Goal: Task Accomplishment & Management: Use online tool/utility

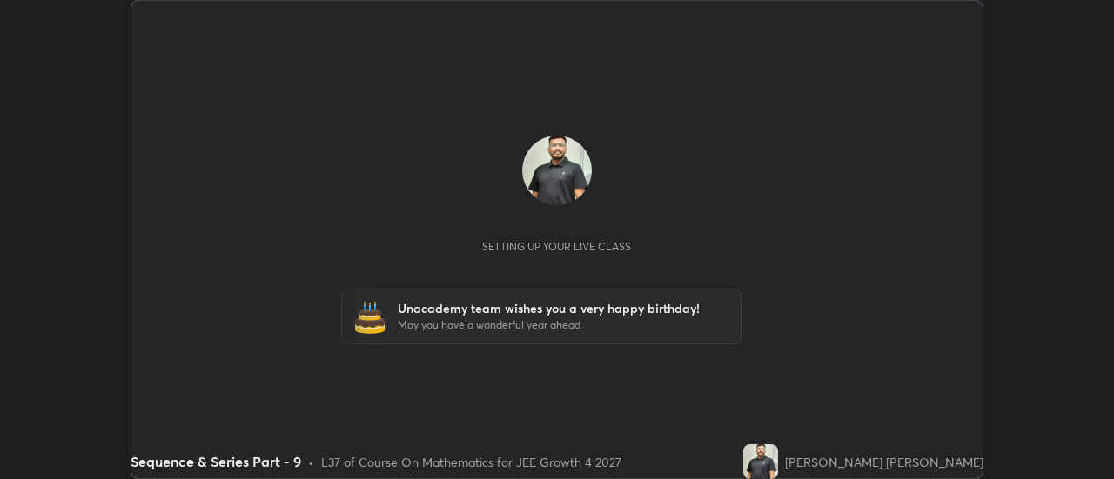
scroll to position [479, 1114]
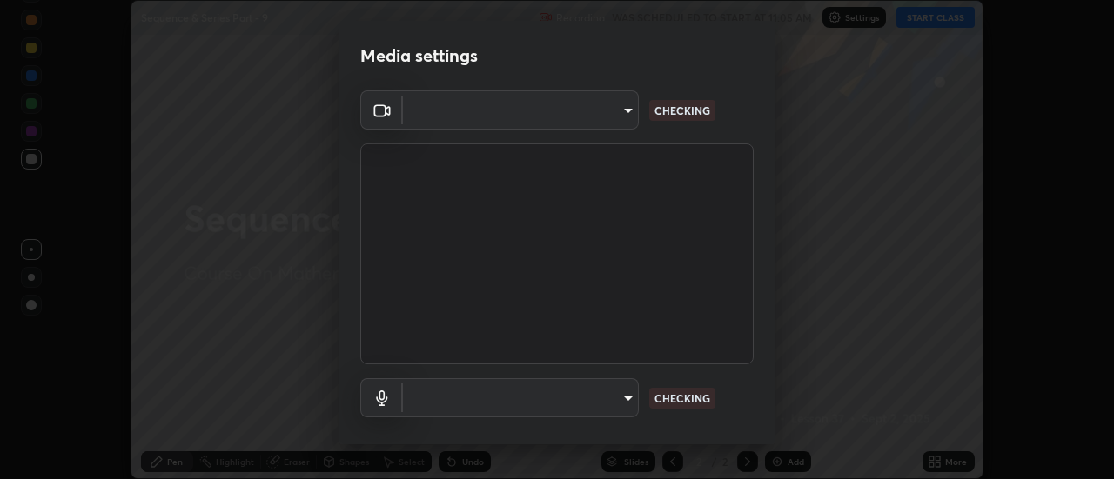
type input "4c72da43d9f8fe59a3f1c51c15ce5ef4700dc23536a29d5760a7834eb8cafeb2"
click at [634, 390] on body "Erase all Sequence & Series Part - 9 Recording WAS SCHEDULED TO START AT 11:05 …" at bounding box center [557, 239] width 1114 height 479
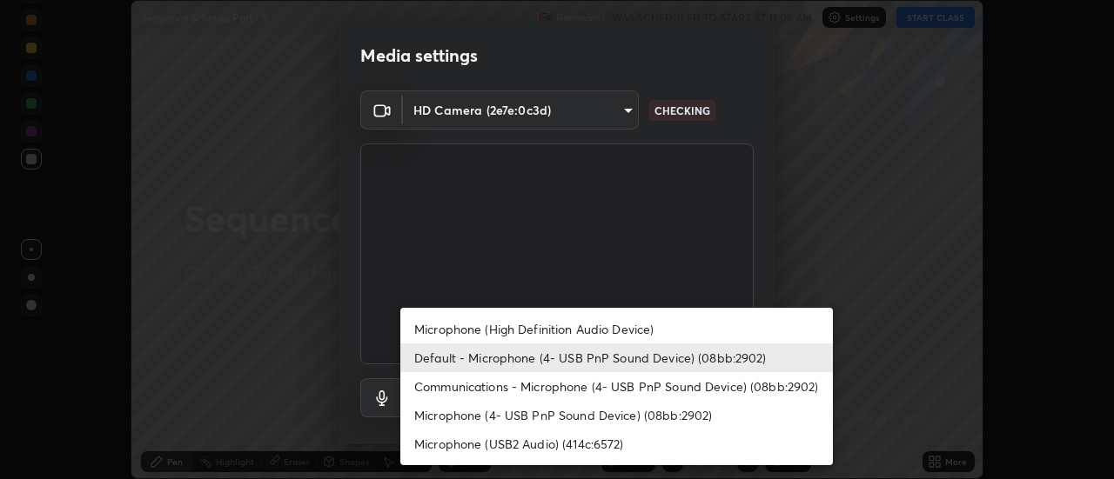
click at [646, 382] on li "Communications - Microphone (4- USB PnP Sound Device) (08bb:2902)" at bounding box center [616, 386] width 432 height 29
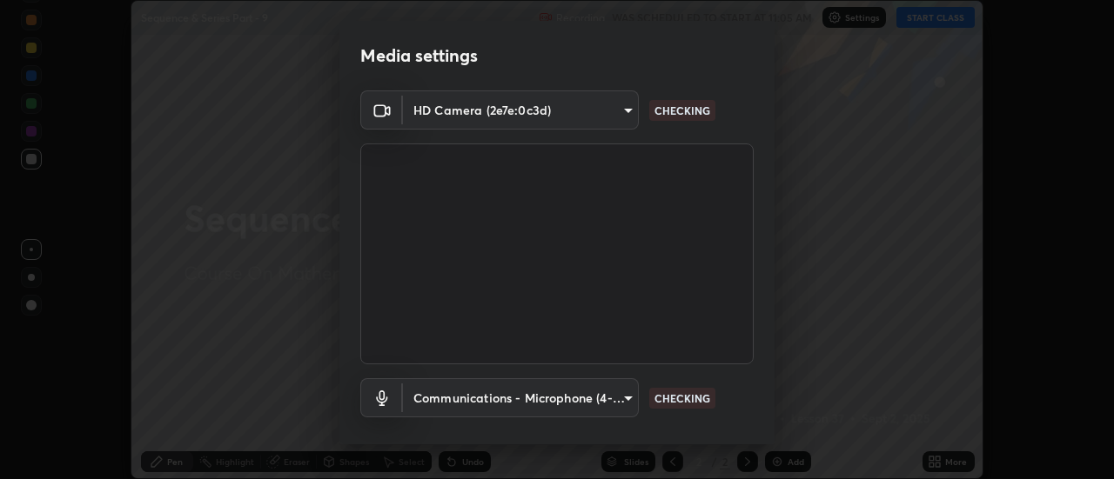
click at [619, 405] on body "Erase all Sequence & Series Part - 9 Recording WAS SCHEDULED TO START AT 11:05 …" at bounding box center [557, 239] width 1114 height 479
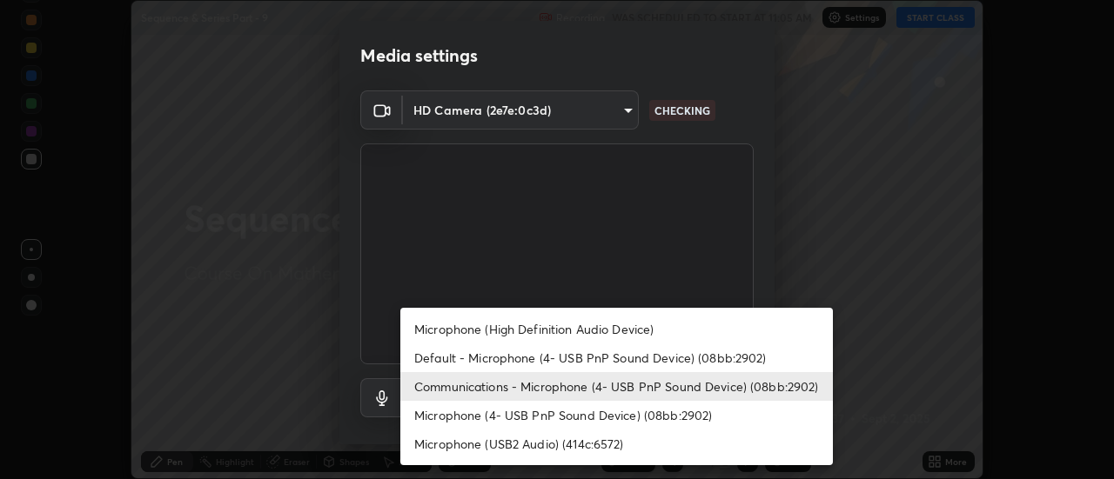
click at [620, 352] on li "Default - Microphone (4- USB PnP Sound Device) (08bb:2902)" at bounding box center [616, 358] width 432 height 29
type input "default"
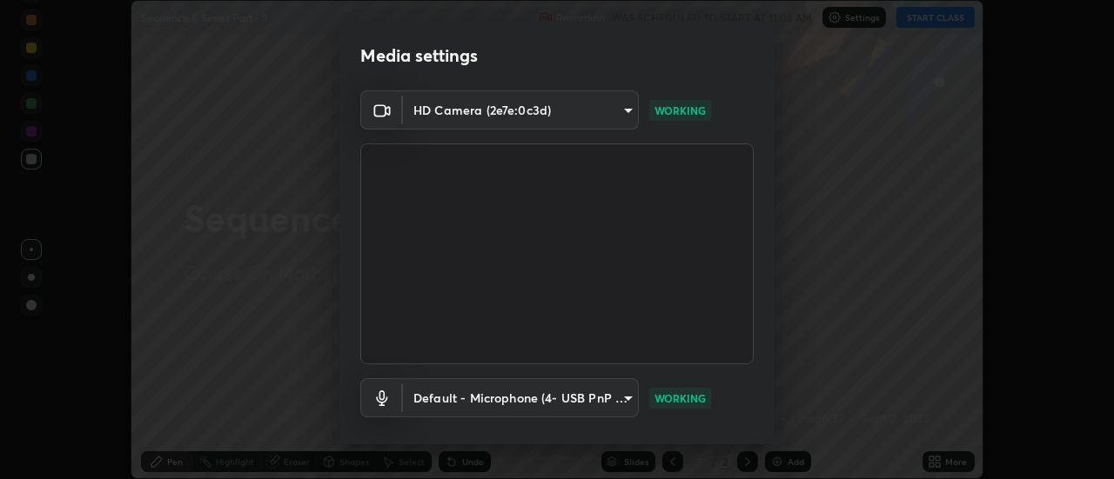
scroll to position [91, 0]
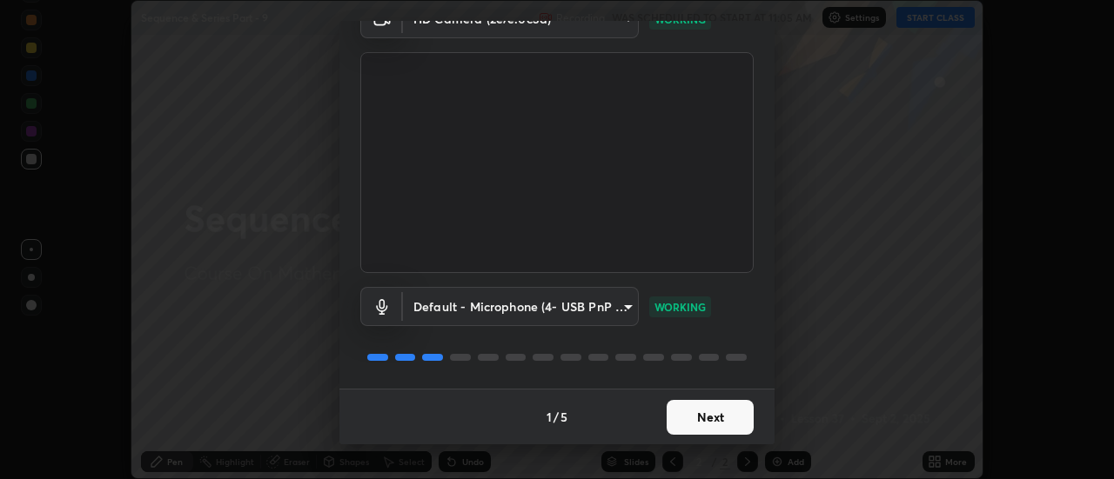
click at [695, 429] on button "Next" at bounding box center [709, 417] width 87 height 35
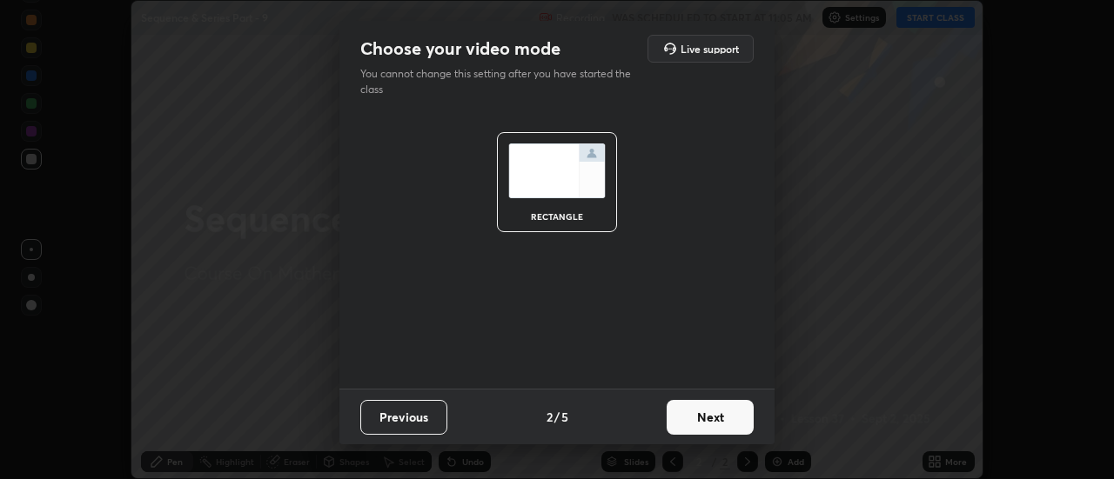
scroll to position [0, 0]
click at [716, 420] on button "Next" at bounding box center [709, 417] width 87 height 35
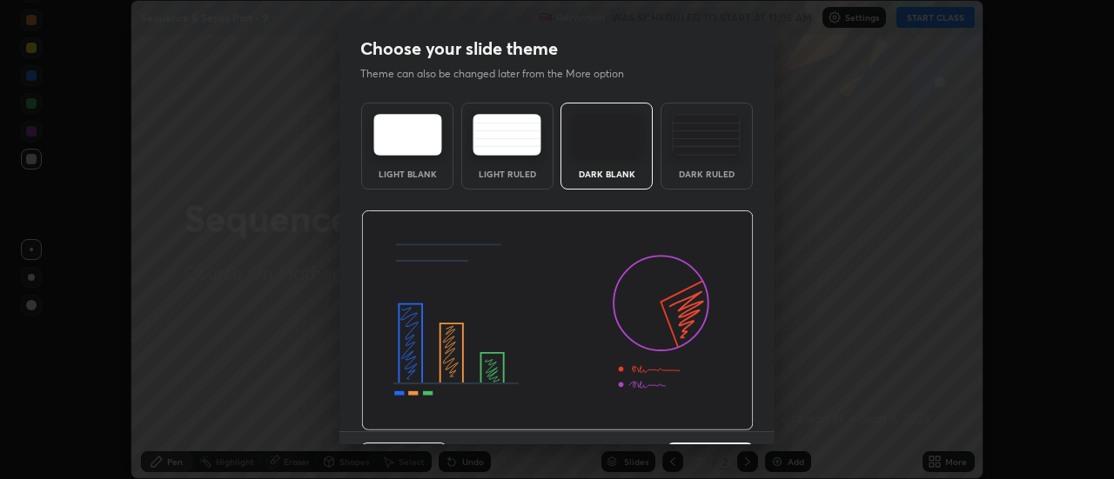
click at [717, 415] on img at bounding box center [557, 321] width 392 height 221
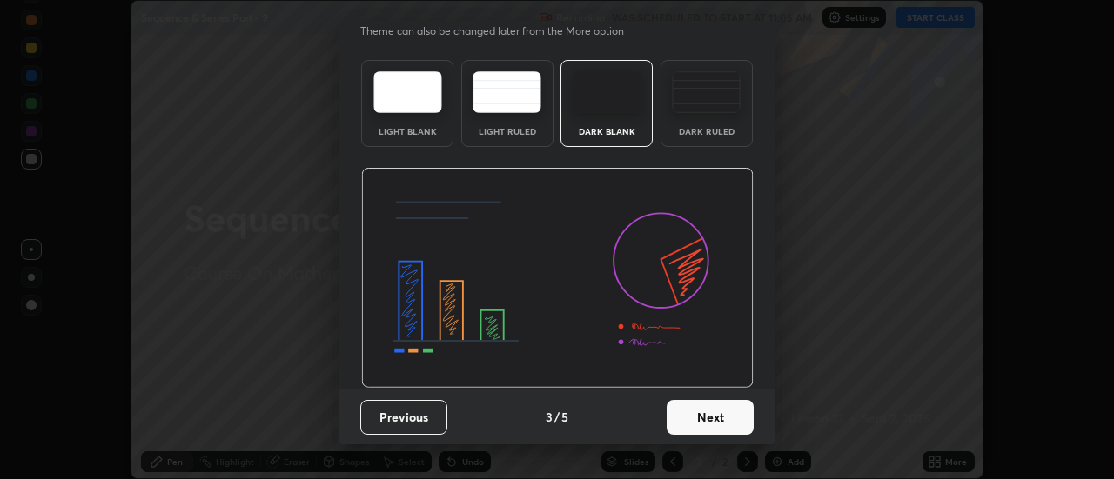
click at [712, 413] on button "Next" at bounding box center [709, 417] width 87 height 35
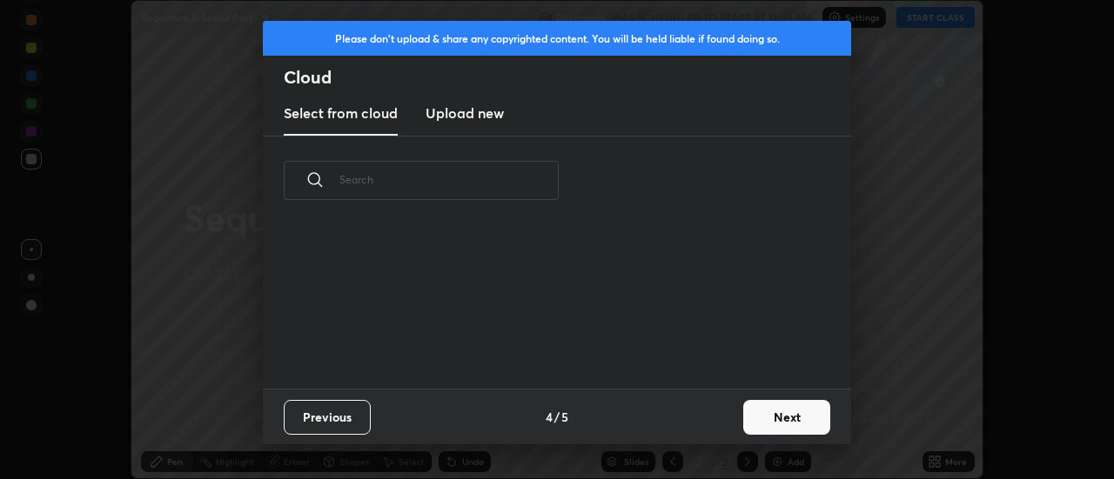
scroll to position [0, 0]
click at [720, 429] on div "Previous 4 / 5 Next" at bounding box center [557, 417] width 588 height 56
click at [765, 417] on button "Next" at bounding box center [786, 417] width 87 height 35
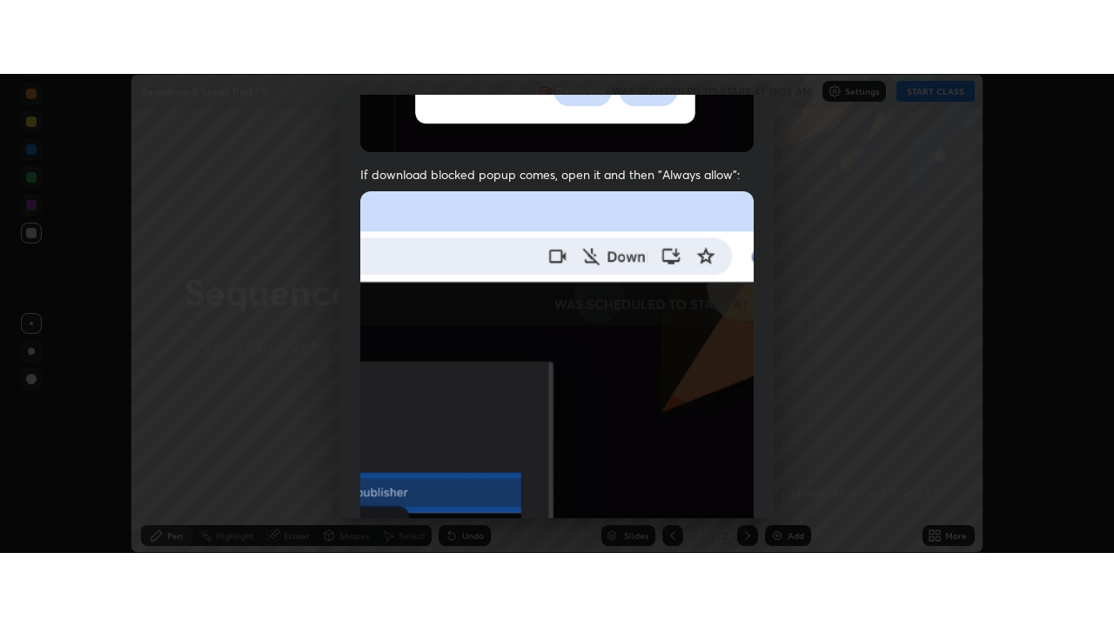
scroll to position [446, 0]
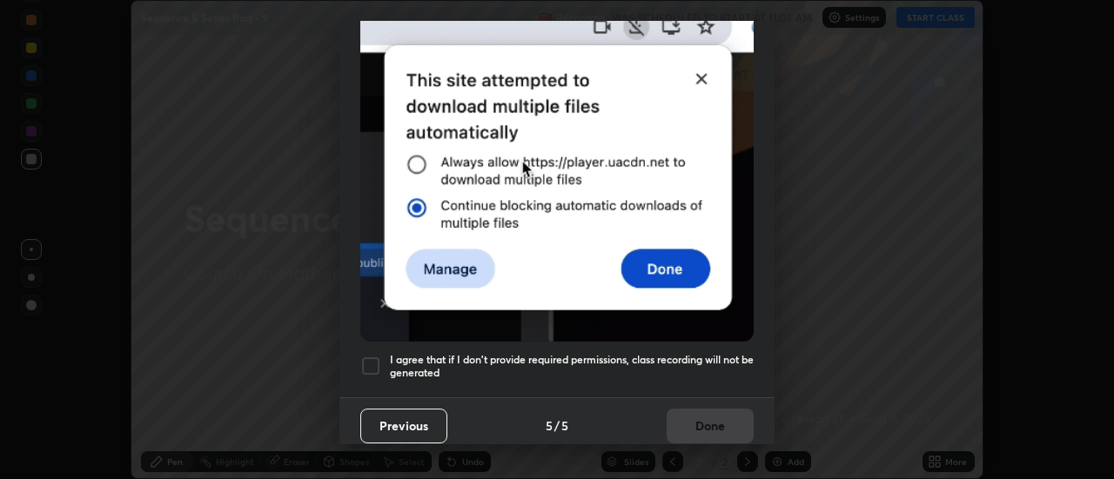
click at [360, 358] on div at bounding box center [370, 366] width 21 height 21
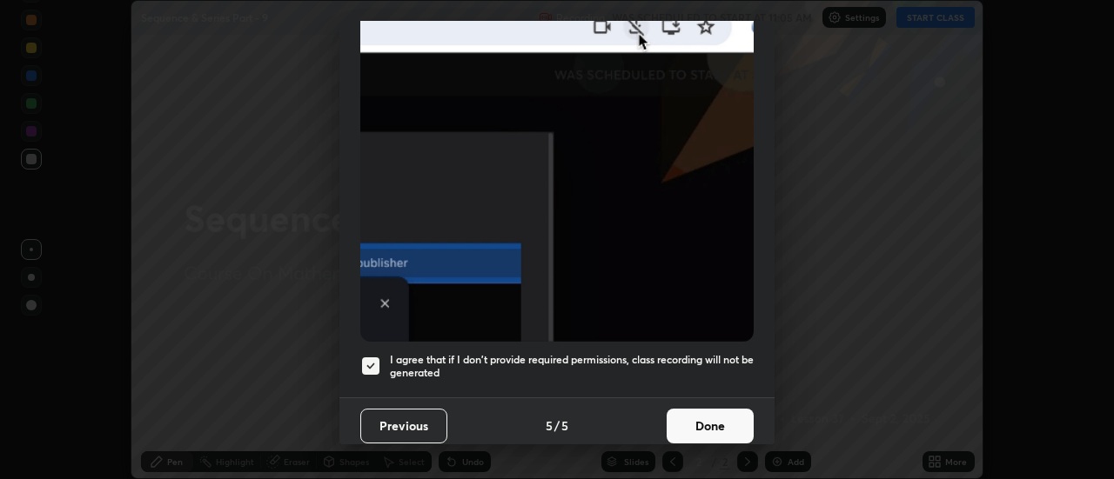
click at [698, 421] on button "Done" at bounding box center [709, 426] width 87 height 35
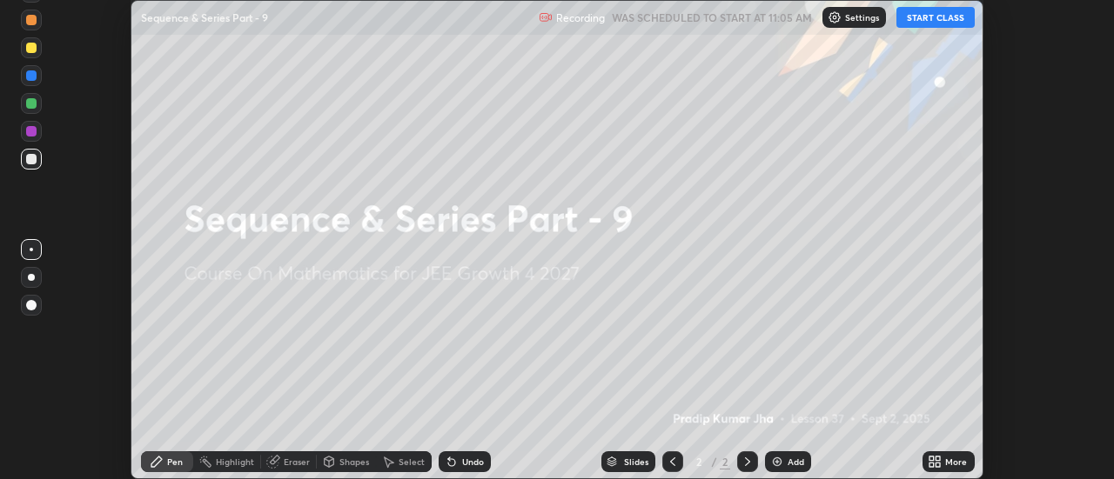
click at [921, 20] on button "START CLASS" at bounding box center [935, 17] width 78 height 21
click at [944, 468] on div "More" at bounding box center [948, 462] width 52 height 21
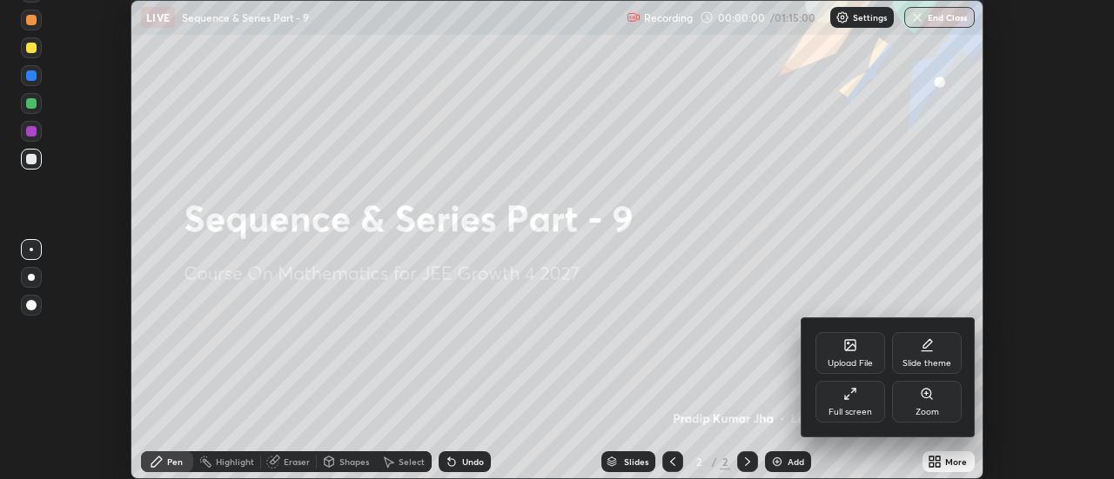
click at [836, 414] on div "Full screen" at bounding box center [850, 412] width 44 height 9
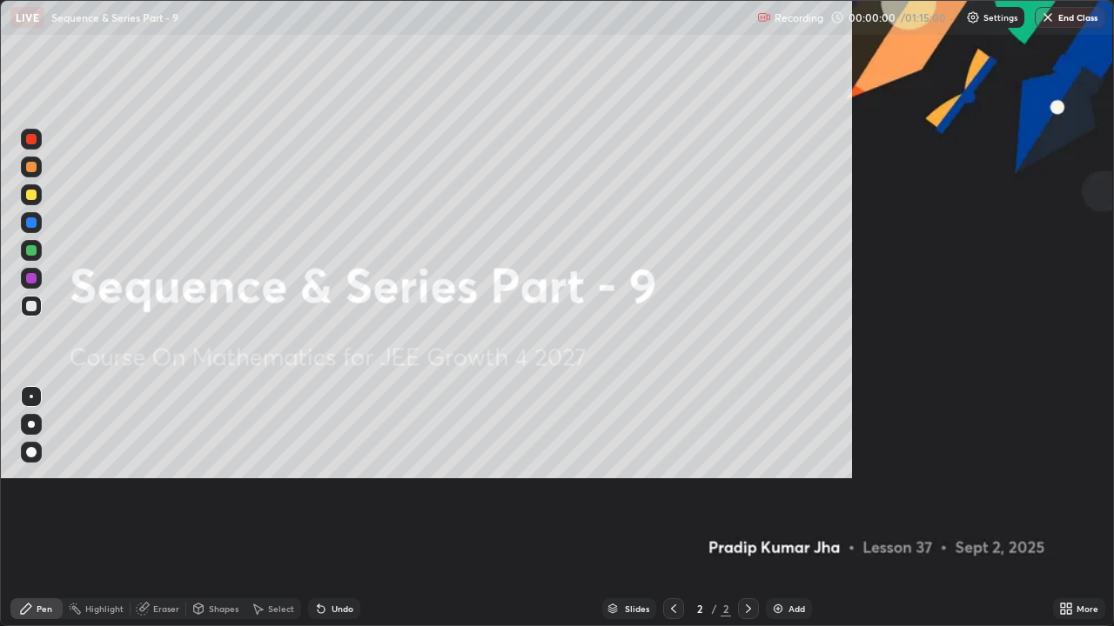
scroll to position [626, 1114]
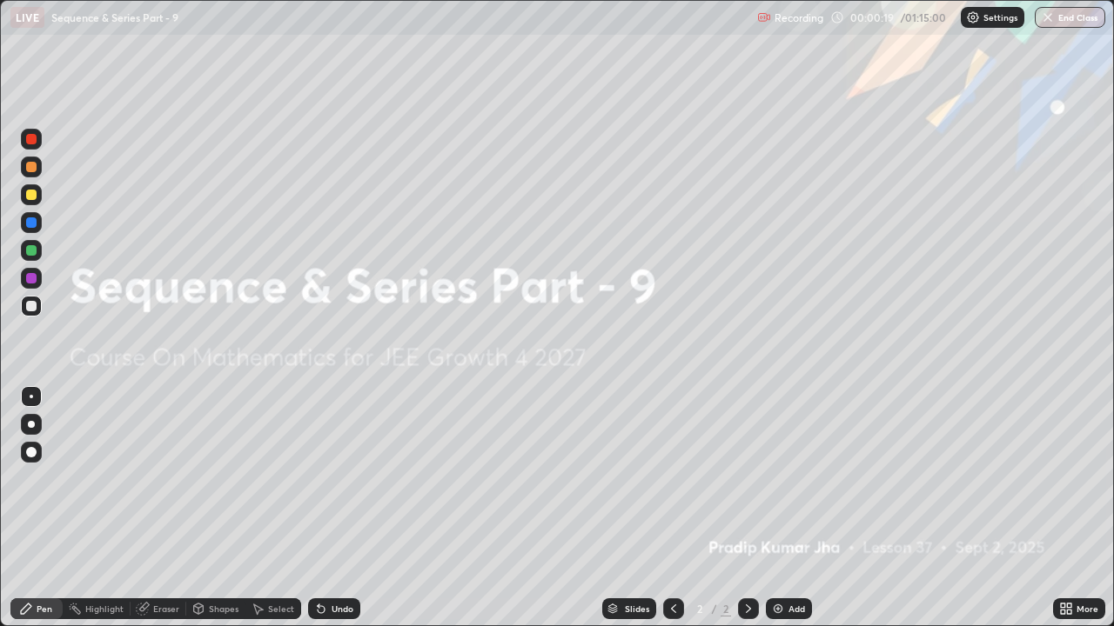
click at [781, 479] on img at bounding box center [778, 609] width 14 height 14
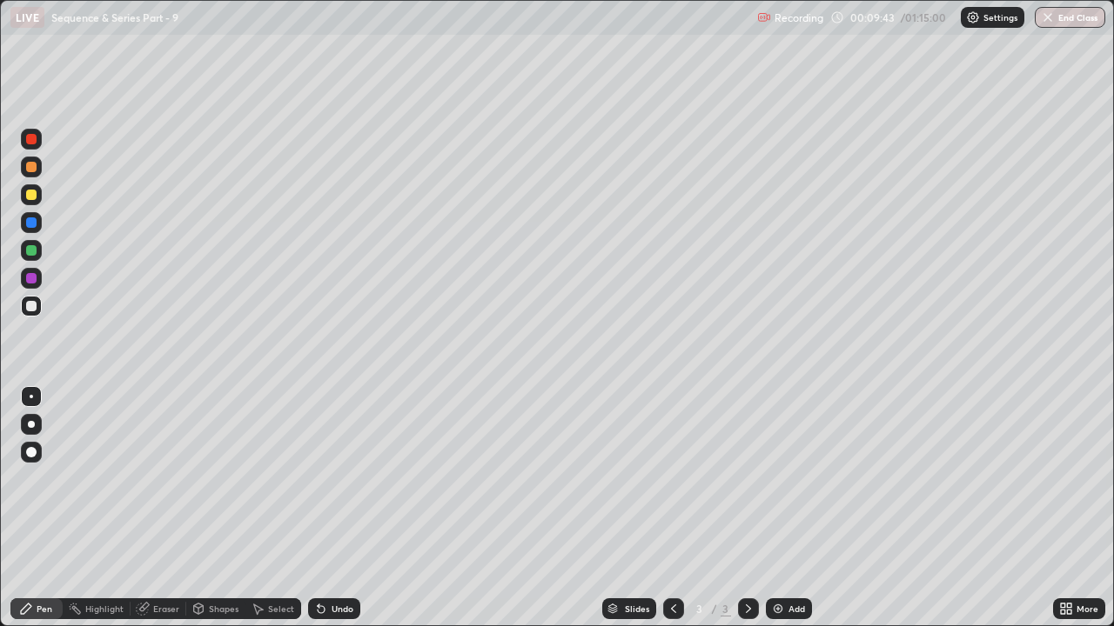
click at [30, 171] on div at bounding box center [31, 167] width 10 height 10
click at [38, 307] on div at bounding box center [31, 306] width 21 height 21
click at [340, 479] on div "Undo" at bounding box center [342, 609] width 22 height 9
click at [153, 479] on div "Eraser" at bounding box center [166, 609] width 26 height 9
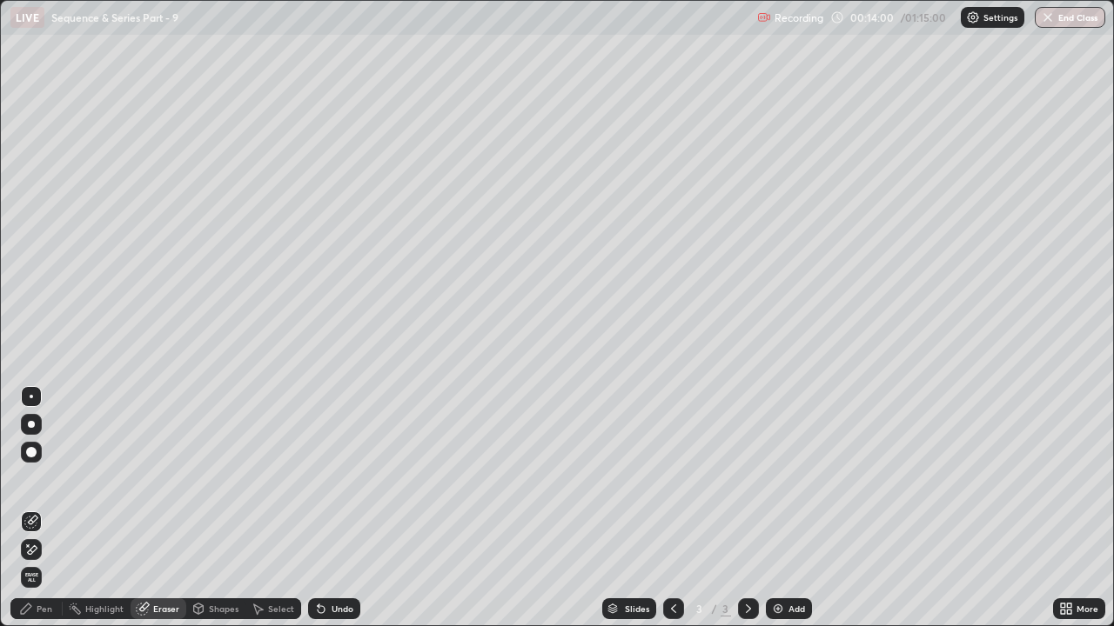
click at [39, 479] on div "Pen" at bounding box center [45, 609] width 16 height 9
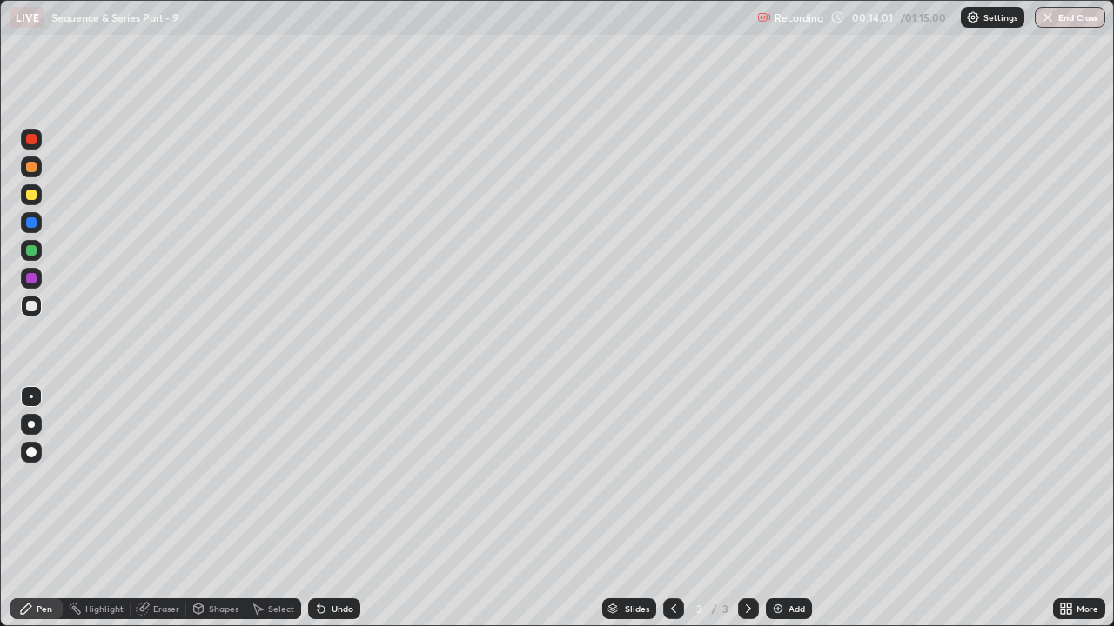
click at [39, 172] on div at bounding box center [31, 167] width 21 height 21
click at [789, 479] on div "Add" at bounding box center [789, 609] width 46 height 21
click at [44, 479] on div "Pen" at bounding box center [36, 609] width 52 height 35
click at [36, 198] on div at bounding box center [31, 194] width 21 height 21
click at [35, 310] on div at bounding box center [31, 306] width 10 height 10
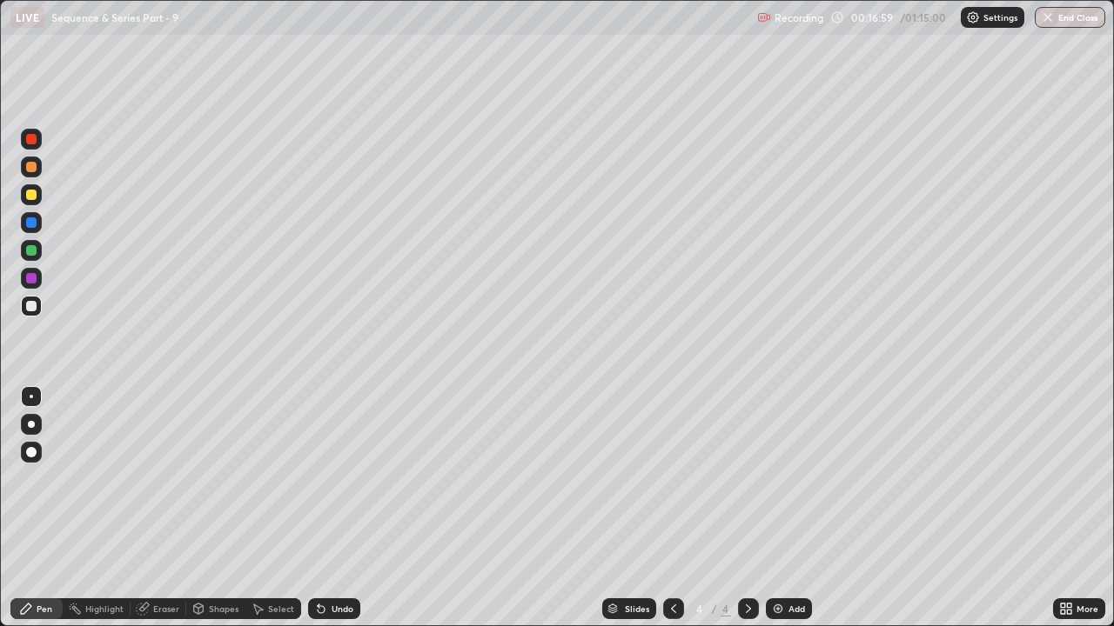
click at [338, 479] on div "Undo" at bounding box center [334, 609] width 52 height 21
click at [318, 479] on icon at bounding box center [319, 606] width 2 height 2
click at [34, 204] on div at bounding box center [31, 194] width 21 height 21
click at [31, 316] on div at bounding box center [31, 306] width 21 height 21
click at [788, 479] on div "Add" at bounding box center [796, 609] width 17 height 9
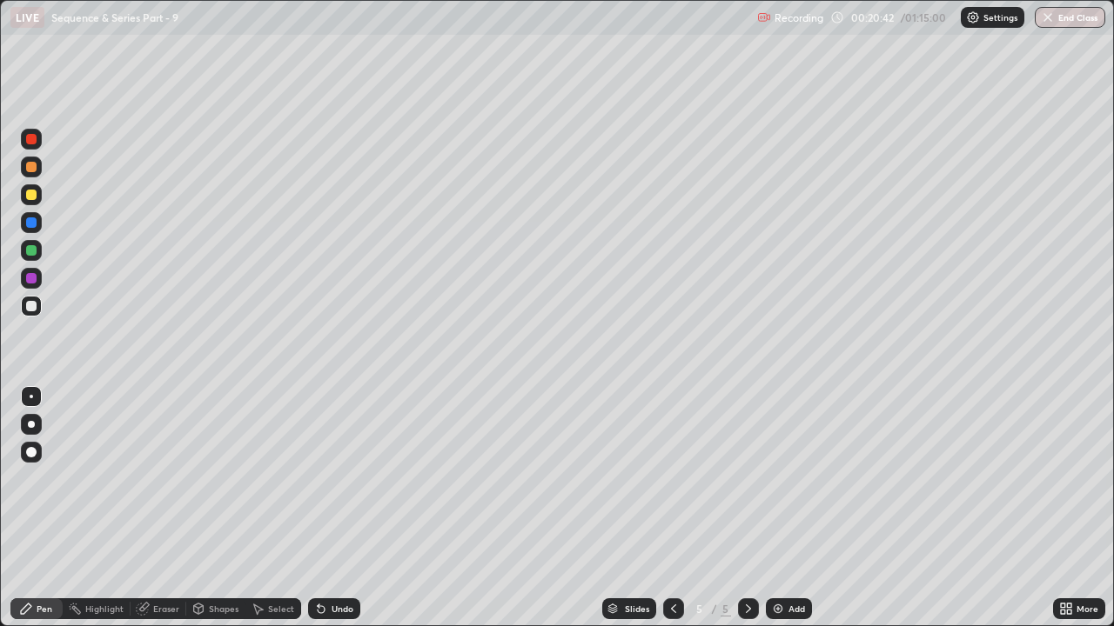
click at [672, 479] on icon at bounding box center [673, 609] width 14 height 14
click at [748, 479] on icon at bounding box center [748, 609] width 14 height 14
click at [673, 479] on icon at bounding box center [673, 609] width 5 height 9
click at [739, 479] on div at bounding box center [748, 609] width 21 height 21
click at [672, 479] on icon at bounding box center [673, 609] width 5 height 9
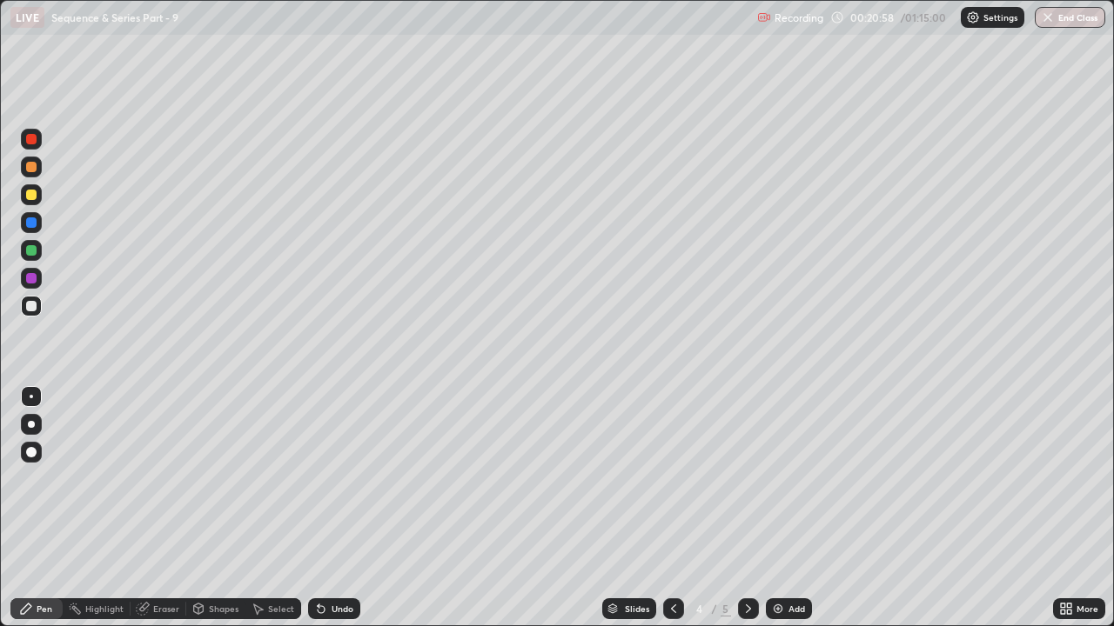
click at [748, 479] on icon at bounding box center [748, 609] width 14 height 14
click at [674, 479] on icon at bounding box center [673, 609] width 14 height 14
click at [747, 479] on icon at bounding box center [748, 609] width 14 height 14
click at [674, 479] on icon at bounding box center [673, 609] width 14 height 14
click at [746, 479] on icon at bounding box center [748, 609] width 5 height 9
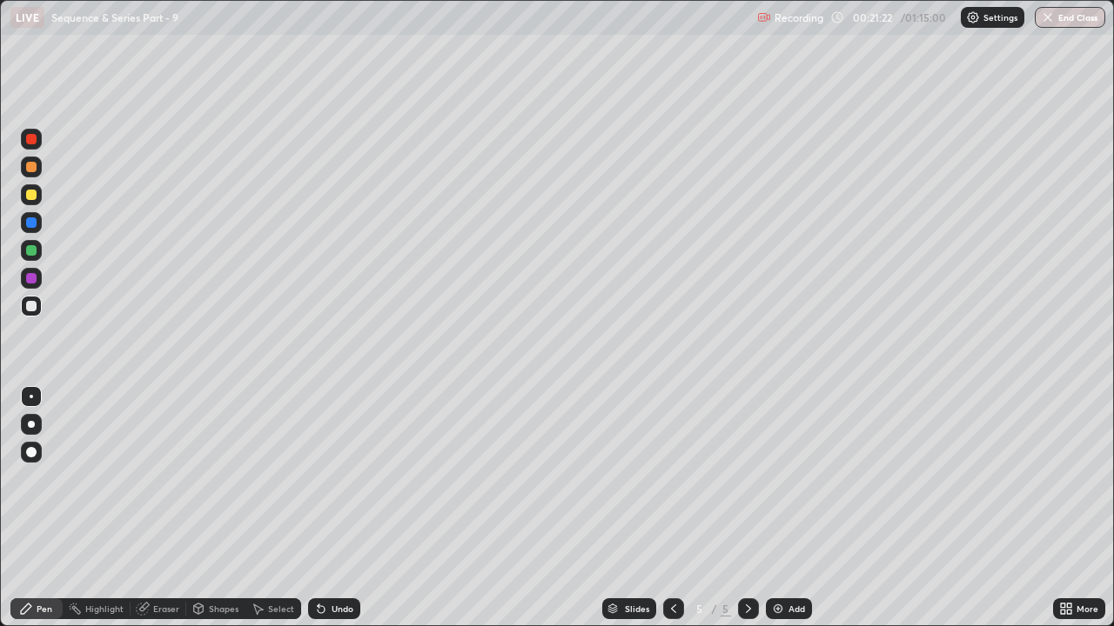
click at [681, 479] on div at bounding box center [673, 609] width 21 height 21
click at [747, 479] on icon at bounding box center [748, 609] width 14 height 14
click at [36, 197] on div at bounding box center [31, 195] width 10 height 10
click at [37, 306] on div at bounding box center [31, 306] width 21 height 21
click at [33, 198] on div at bounding box center [31, 195] width 10 height 10
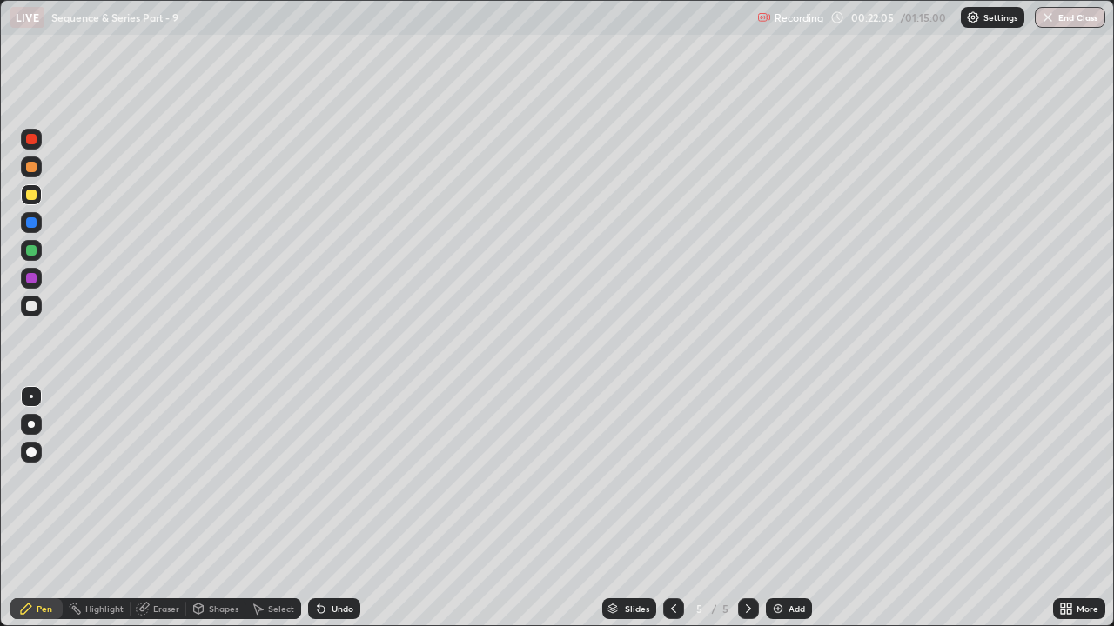
click at [26, 306] on div at bounding box center [31, 306] width 10 height 10
click at [36, 199] on div at bounding box center [31, 194] width 21 height 21
click at [35, 171] on div at bounding box center [31, 167] width 21 height 21
click at [29, 246] on div at bounding box center [31, 250] width 10 height 10
click at [33, 305] on div at bounding box center [31, 306] width 10 height 10
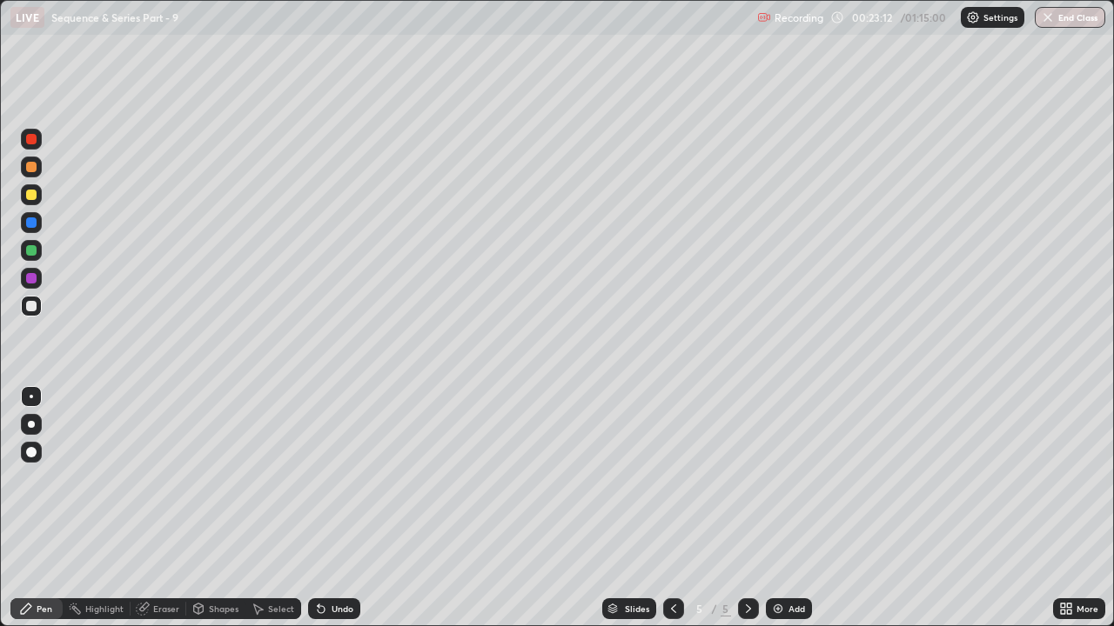
click at [666, 479] on icon at bounding box center [673, 609] width 14 height 14
click at [790, 479] on div "Add" at bounding box center [796, 609] width 17 height 9
click at [750, 479] on div at bounding box center [748, 609] width 21 height 21
click at [786, 479] on div "Add" at bounding box center [789, 609] width 46 height 21
click at [44, 479] on div "Pen" at bounding box center [36, 609] width 52 height 21
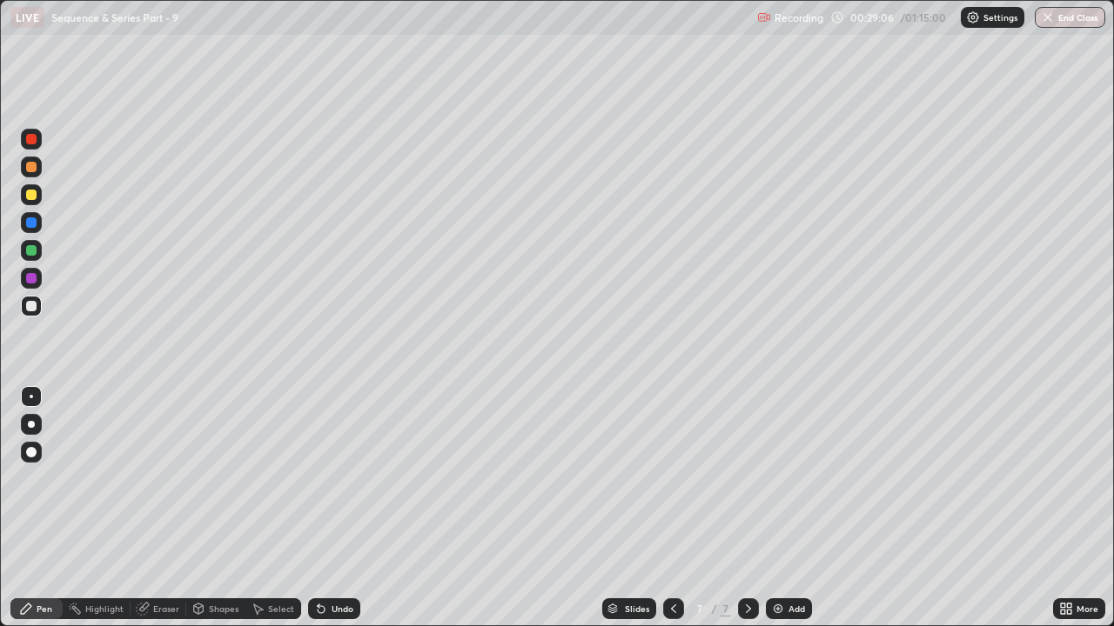
click at [38, 166] on div at bounding box center [31, 167] width 21 height 21
click at [33, 192] on div at bounding box center [31, 195] width 10 height 10
click at [36, 197] on div at bounding box center [31, 195] width 10 height 10
click at [213, 479] on div "Shapes" at bounding box center [224, 609] width 30 height 9
click at [150, 479] on div "Eraser" at bounding box center [159, 609] width 56 height 21
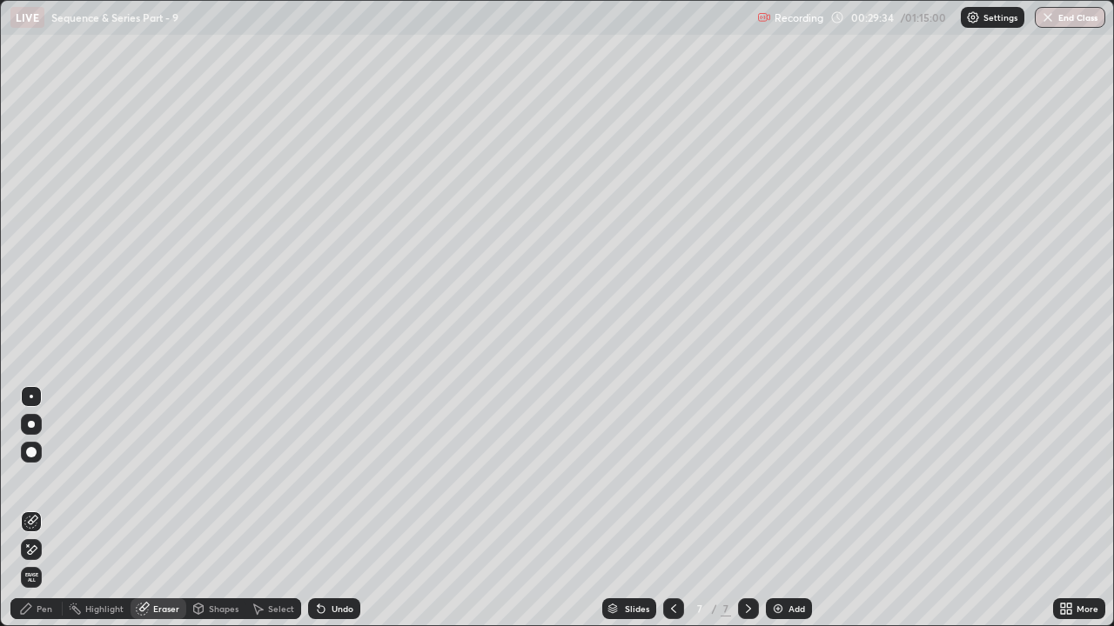
click at [44, 479] on div "Pen" at bounding box center [45, 609] width 16 height 9
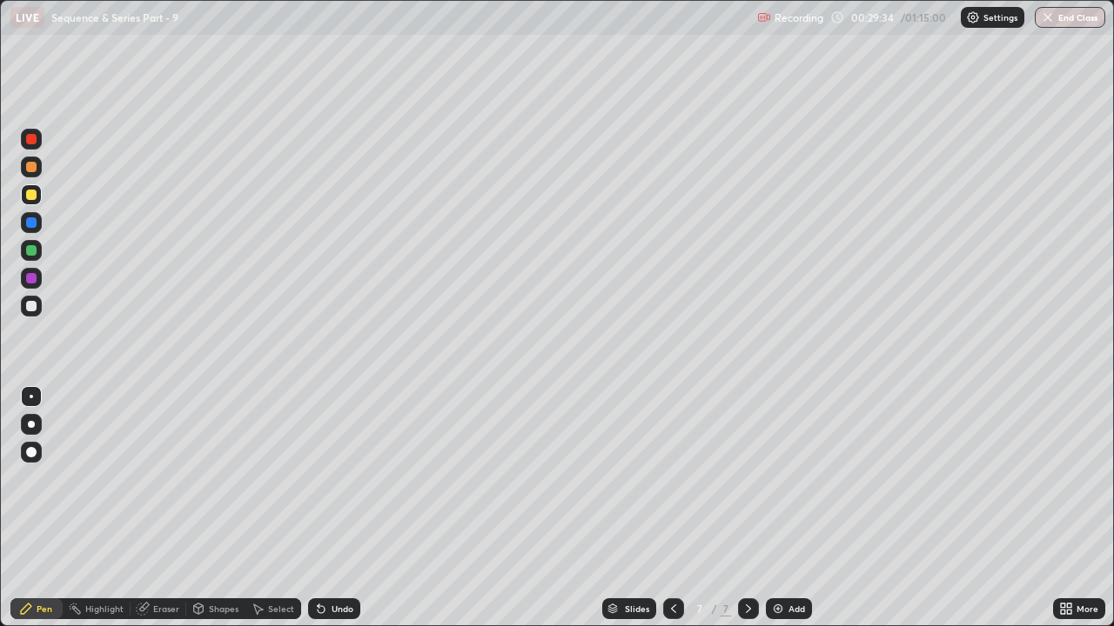
click at [32, 308] on div at bounding box center [31, 306] width 10 height 10
click at [36, 302] on div at bounding box center [31, 306] width 21 height 21
click at [38, 252] on div at bounding box center [31, 250] width 21 height 21
click at [38, 311] on div at bounding box center [31, 306] width 21 height 21
click at [331, 479] on div "Undo" at bounding box center [342, 609] width 22 height 9
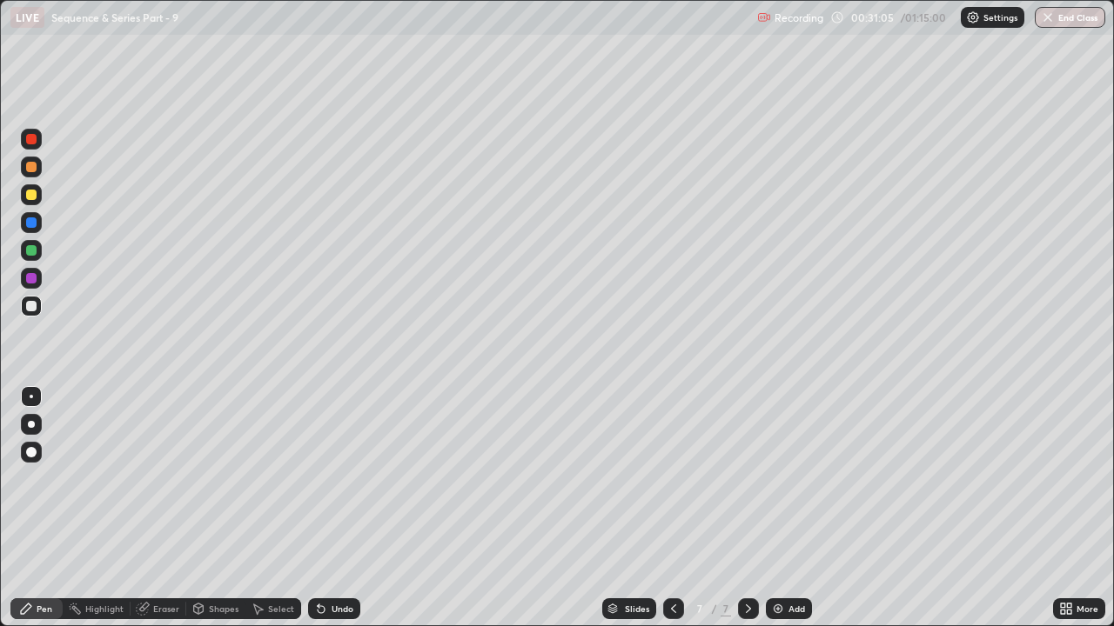
click at [324, 479] on icon at bounding box center [321, 609] width 14 height 14
click at [331, 479] on div "Undo" at bounding box center [342, 609] width 22 height 9
click at [335, 479] on div "Undo" at bounding box center [342, 609] width 22 height 9
click at [34, 249] on div at bounding box center [31, 250] width 10 height 10
click at [28, 305] on div at bounding box center [31, 306] width 10 height 10
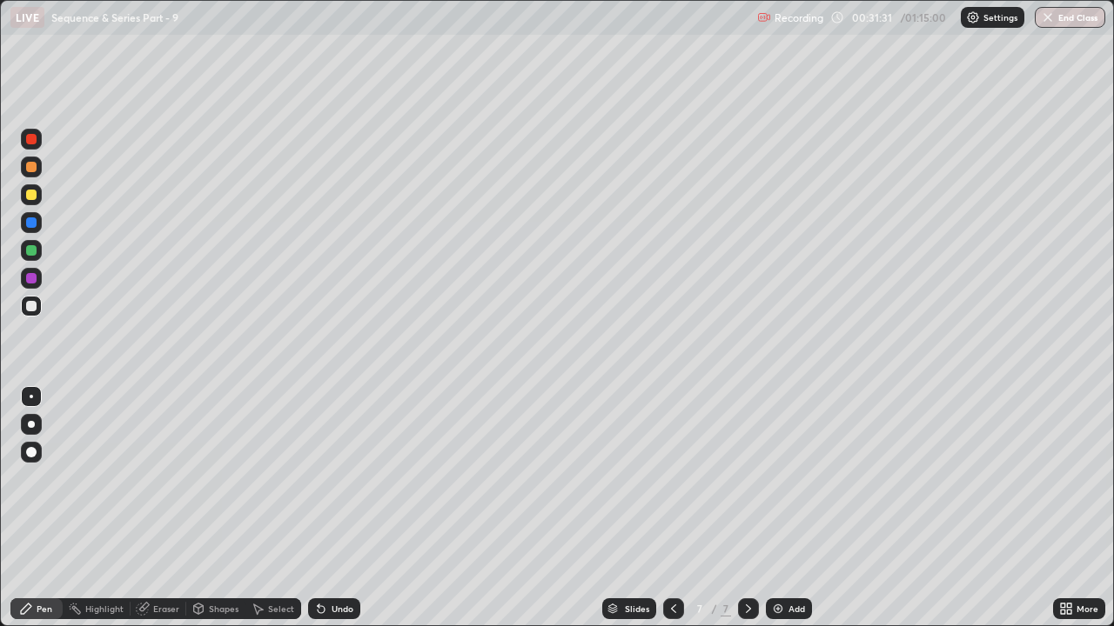
click at [337, 479] on div "Undo" at bounding box center [342, 609] width 22 height 9
click at [331, 479] on div "Undo" at bounding box center [342, 609] width 22 height 9
click at [168, 479] on div "Eraser" at bounding box center [159, 609] width 56 height 21
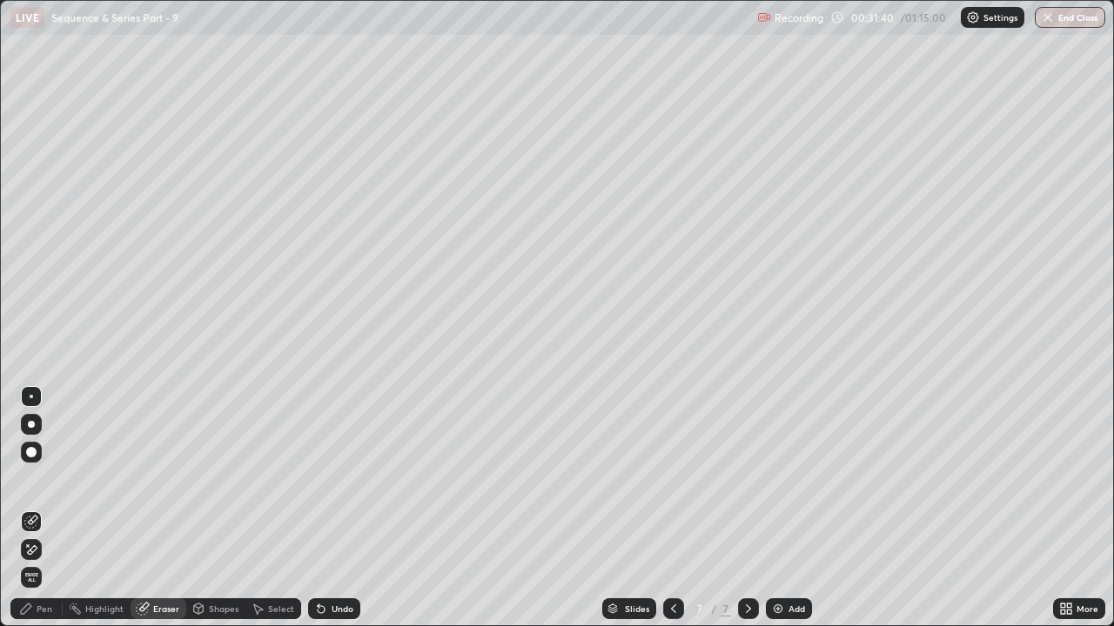
click at [46, 479] on div "Pen" at bounding box center [45, 609] width 16 height 9
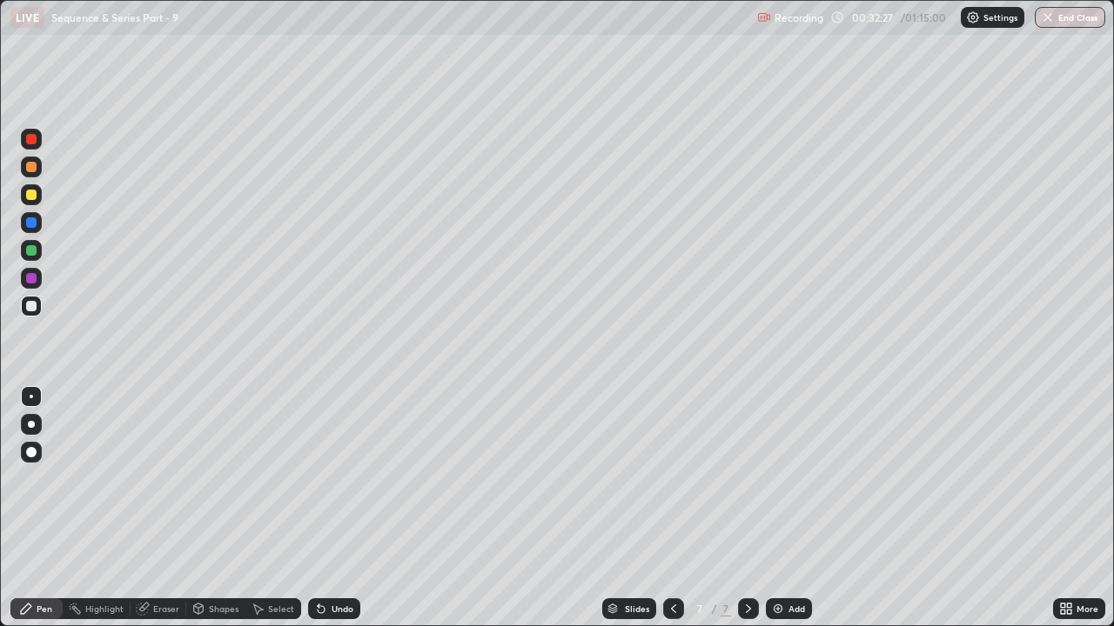
click at [34, 198] on div at bounding box center [31, 195] width 10 height 10
click at [31, 196] on div at bounding box center [31, 195] width 10 height 10
click at [331, 479] on div "Undo" at bounding box center [342, 609] width 22 height 9
click at [326, 479] on div "Undo" at bounding box center [334, 609] width 52 height 21
click at [318, 479] on icon at bounding box center [319, 606] width 2 height 2
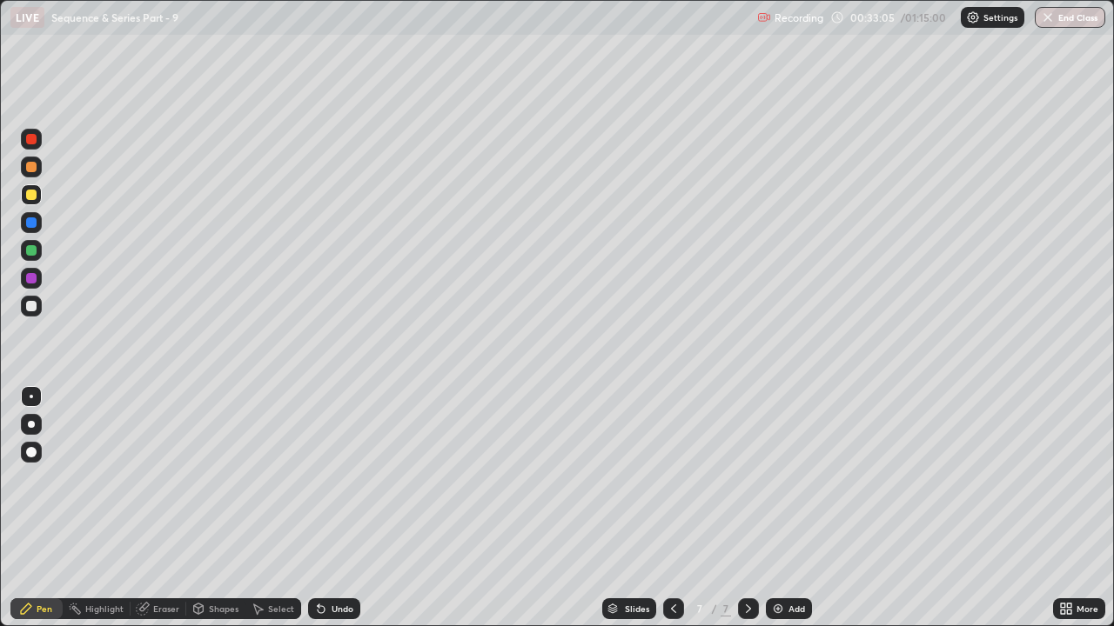
click at [318, 479] on icon at bounding box center [319, 606] width 2 height 2
click at [339, 479] on div "Undo" at bounding box center [334, 609] width 52 height 21
click at [792, 479] on div "Add" at bounding box center [796, 609] width 17 height 9
click at [34, 174] on div at bounding box center [31, 167] width 21 height 21
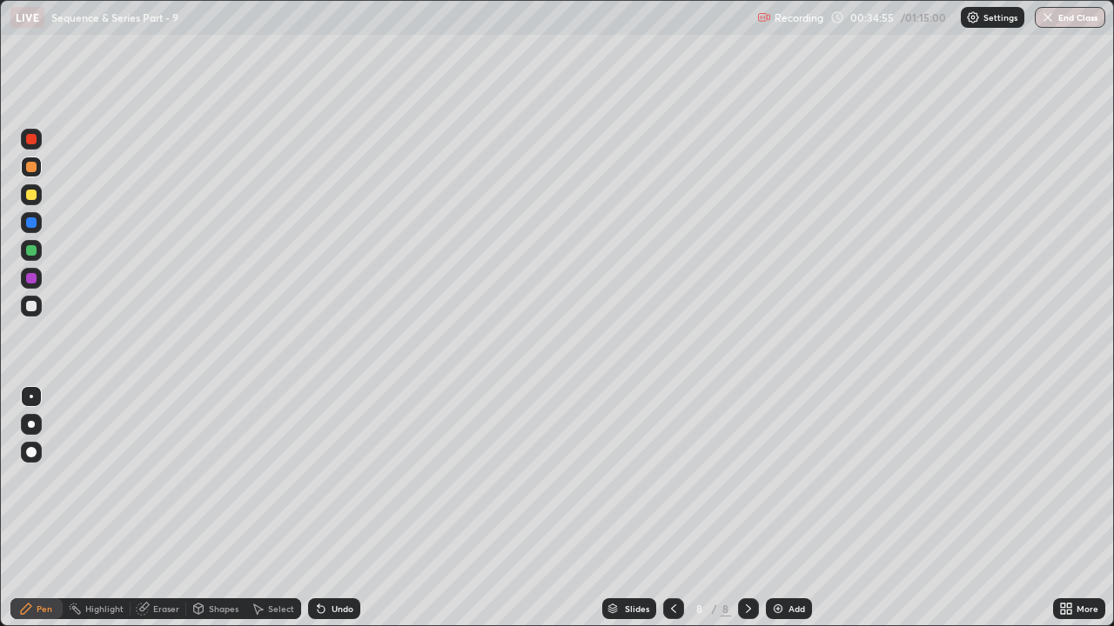
click at [30, 252] on div at bounding box center [31, 250] width 10 height 10
click at [28, 305] on div at bounding box center [31, 306] width 10 height 10
click at [30, 305] on div at bounding box center [31, 306] width 10 height 10
click at [672, 479] on icon at bounding box center [673, 609] width 14 height 14
click at [32, 230] on div at bounding box center [31, 222] width 21 height 21
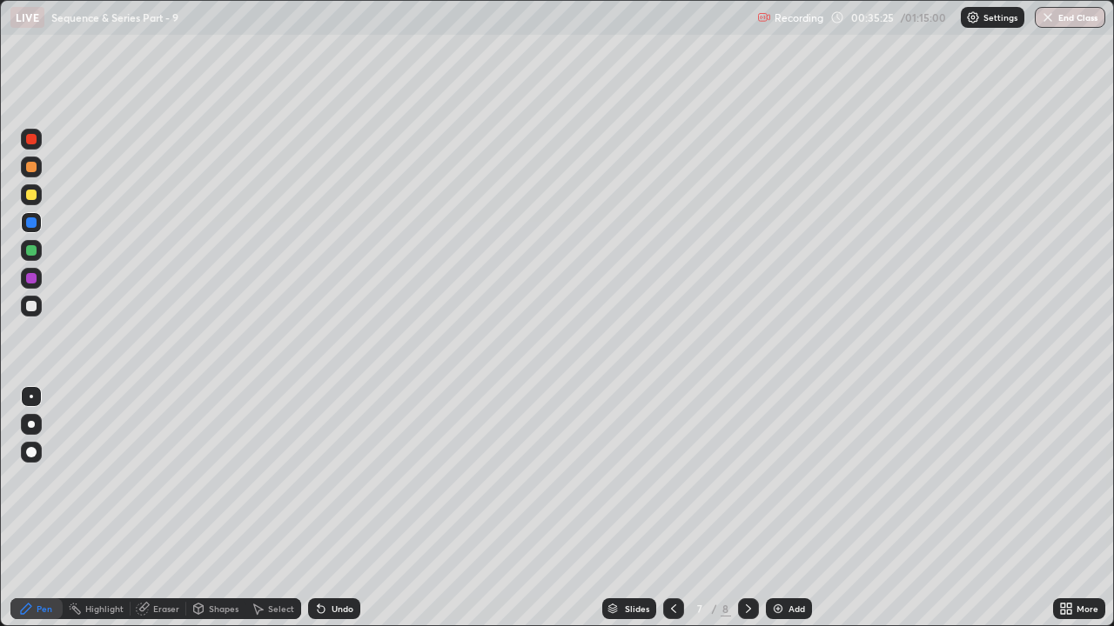
click at [31, 251] on div at bounding box center [31, 250] width 10 height 10
click at [747, 479] on icon at bounding box center [748, 609] width 5 height 9
click at [37, 251] on div at bounding box center [31, 250] width 21 height 21
click at [31, 304] on div at bounding box center [31, 306] width 10 height 10
click at [30, 252] on div at bounding box center [31, 250] width 10 height 10
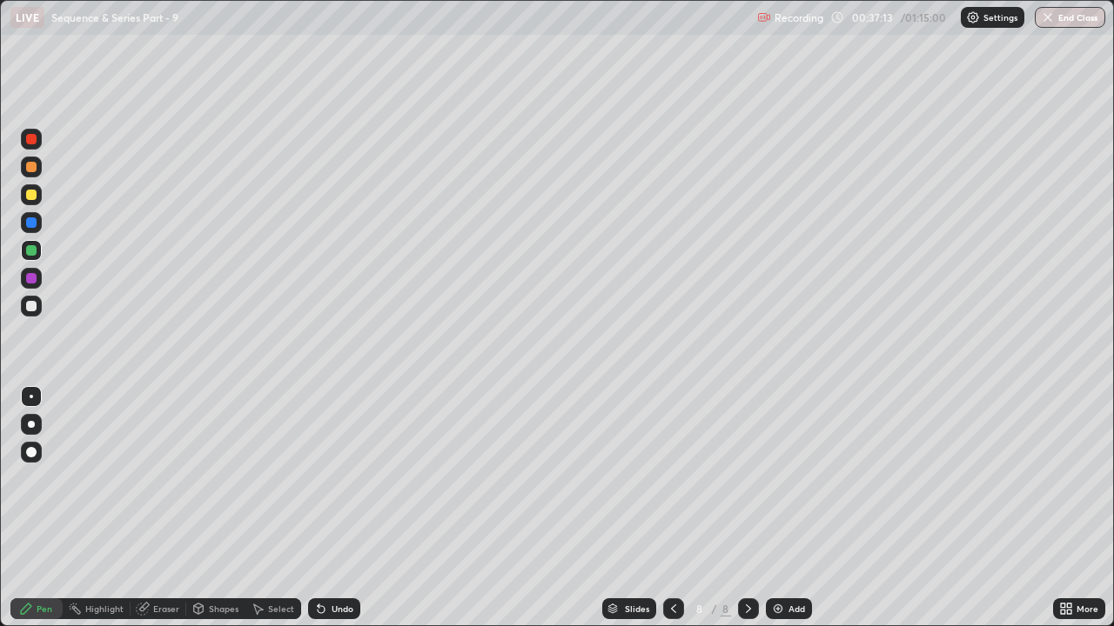
click at [32, 306] on div at bounding box center [31, 306] width 10 height 10
click at [254, 479] on icon at bounding box center [258, 609] width 14 height 14
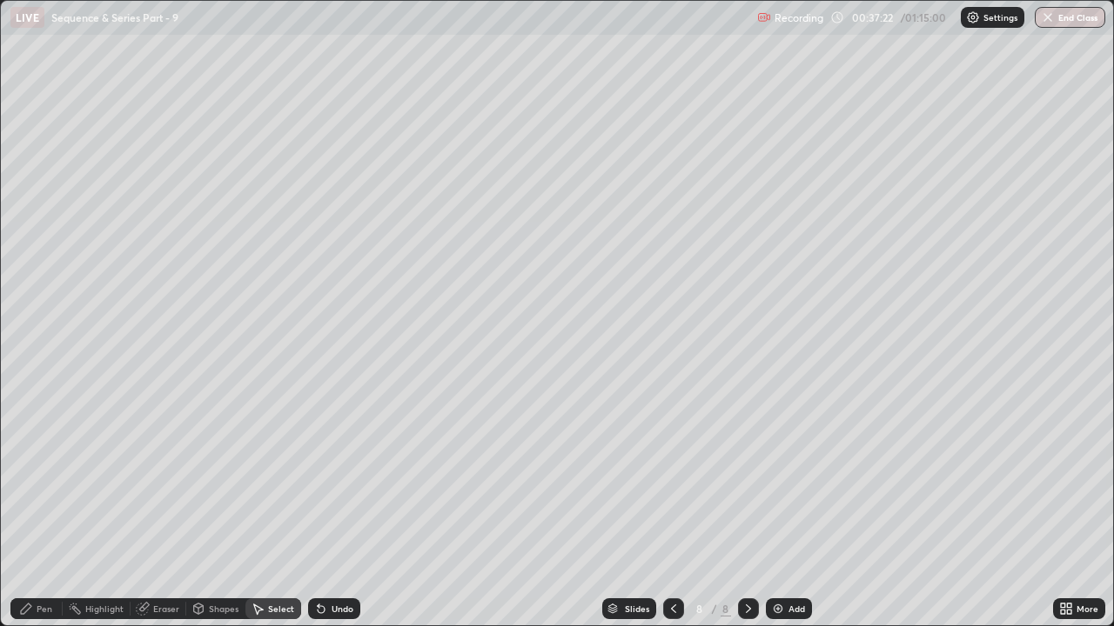
click at [206, 479] on div "Shapes" at bounding box center [215, 609] width 59 height 21
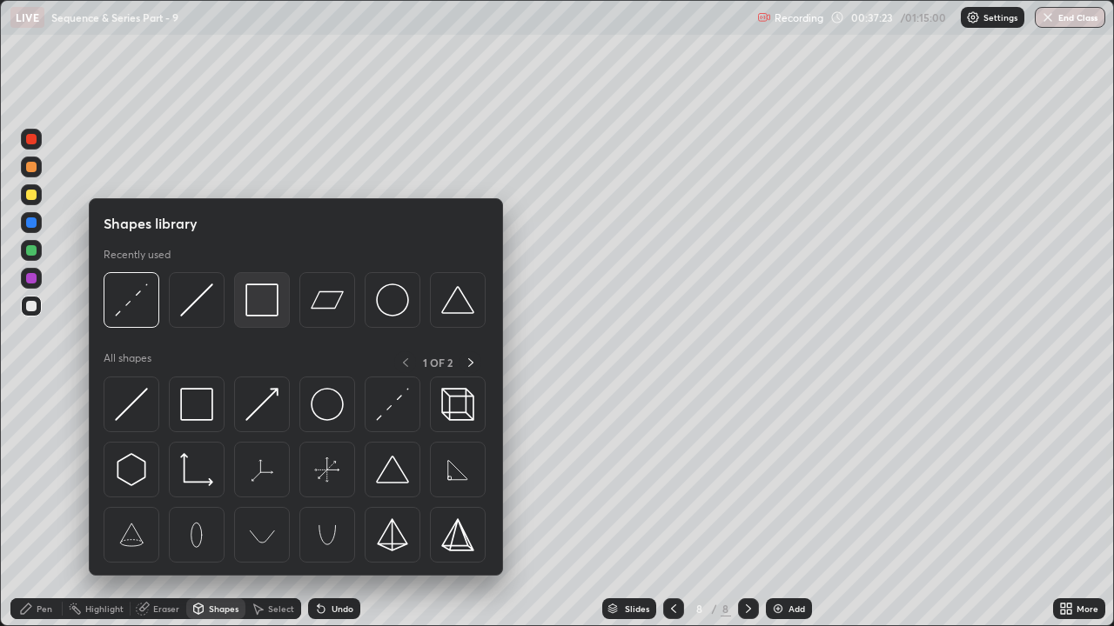
click at [262, 314] on img at bounding box center [261, 300] width 33 height 33
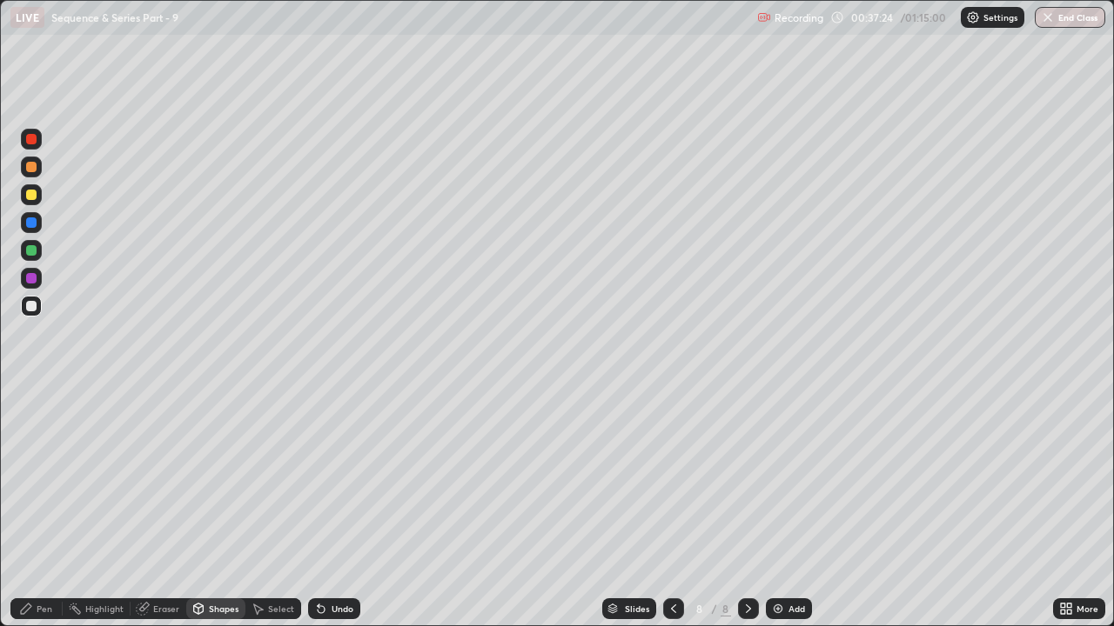
click at [32, 202] on div at bounding box center [31, 194] width 21 height 21
click at [30, 479] on icon at bounding box center [26, 609] width 14 height 14
click at [33, 171] on div at bounding box center [31, 167] width 10 height 10
click at [751, 479] on div at bounding box center [748, 609] width 21 height 21
click at [779, 479] on img at bounding box center [778, 609] width 14 height 14
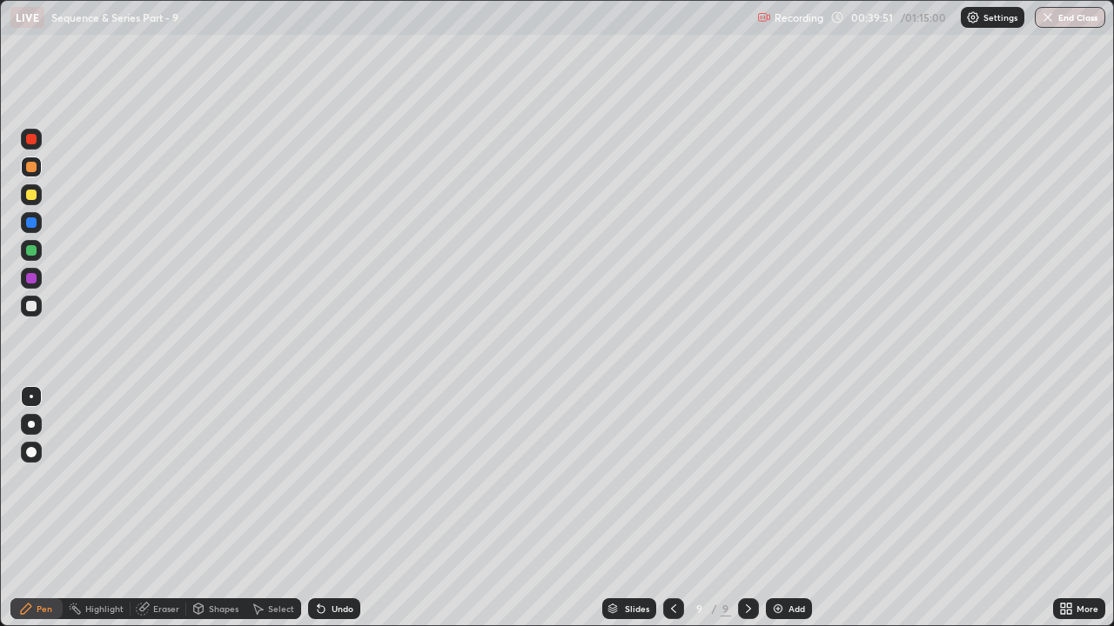
click at [30, 479] on icon at bounding box center [26, 609] width 10 height 10
click at [36, 198] on div at bounding box center [31, 195] width 10 height 10
click at [36, 168] on div at bounding box center [31, 167] width 10 height 10
click at [31, 305] on div at bounding box center [31, 306] width 10 height 10
click at [31, 195] on div at bounding box center [31, 195] width 10 height 10
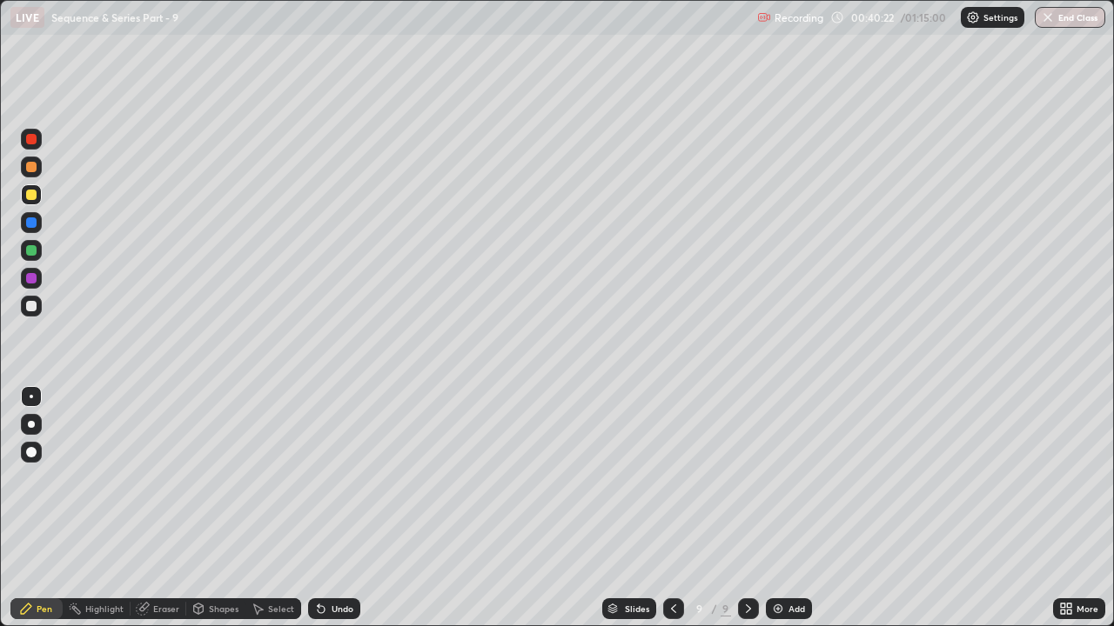
click at [35, 309] on div at bounding box center [31, 306] width 10 height 10
click at [36, 198] on div at bounding box center [31, 195] width 10 height 10
click at [30, 308] on div at bounding box center [31, 306] width 10 height 10
click at [41, 278] on div at bounding box center [31, 278] width 21 height 21
click at [34, 198] on div at bounding box center [31, 195] width 10 height 10
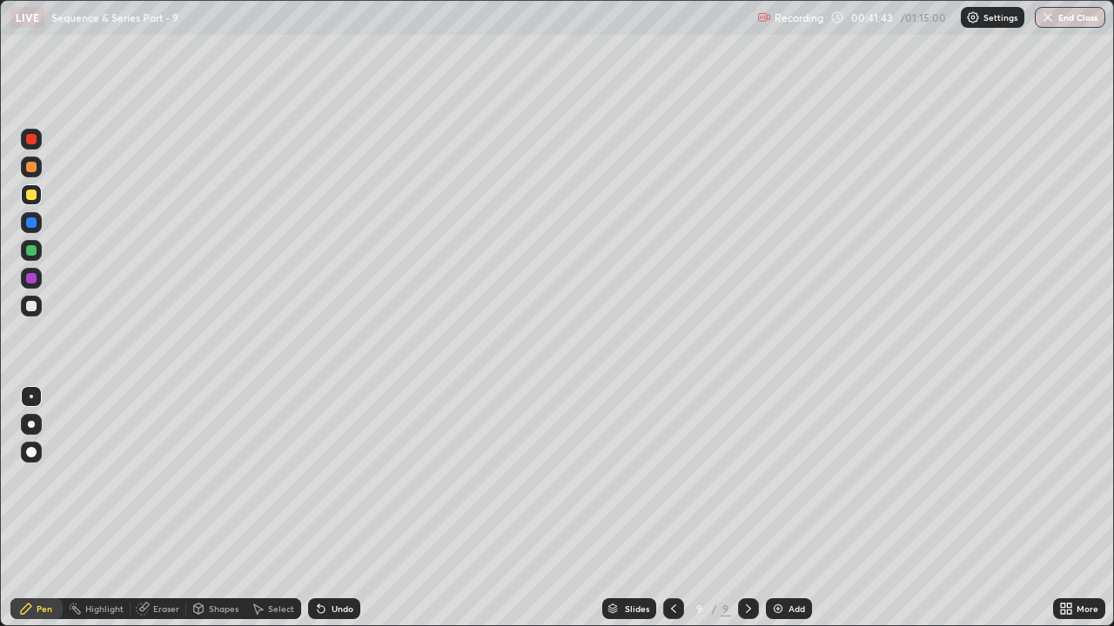
click at [33, 305] on div at bounding box center [31, 306] width 10 height 10
click at [331, 479] on div "Undo" at bounding box center [342, 609] width 22 height 9
click at [30, 201] on div at bounding box center [31, 194] width 21 height 21
click at [35, 309] on div at bounding box center [31, 306] width 10 height 10
click at [30, 198] on div at bounding box center [31, 195] width 10 height 10
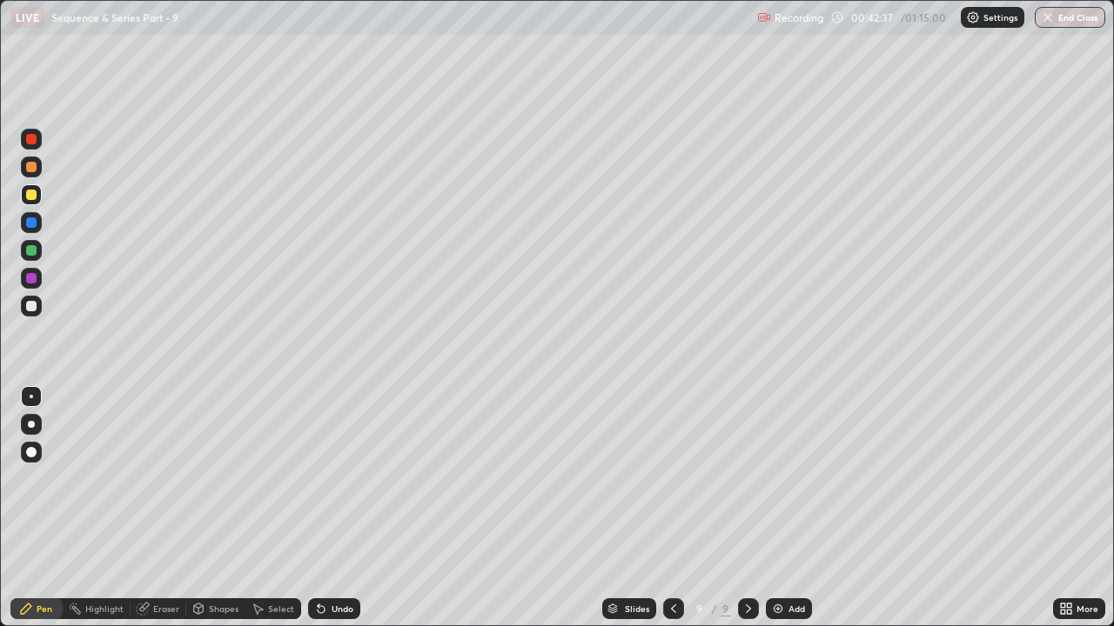
click at [35, 308] on div at bounding box center [31, 306] width 10 height 10
click at [30, 202] on div at bounding box center [31, 194] width 21 height 21
click at [31, 305] on div at bounding box center [31, 306] width 10 height 10
click at [793, 479] on div "Add" at bounding box center [789, 609] width 46 height 21
click at [36, 479] on div "Pen" at bounding box center [36, 609] width 52 height 21
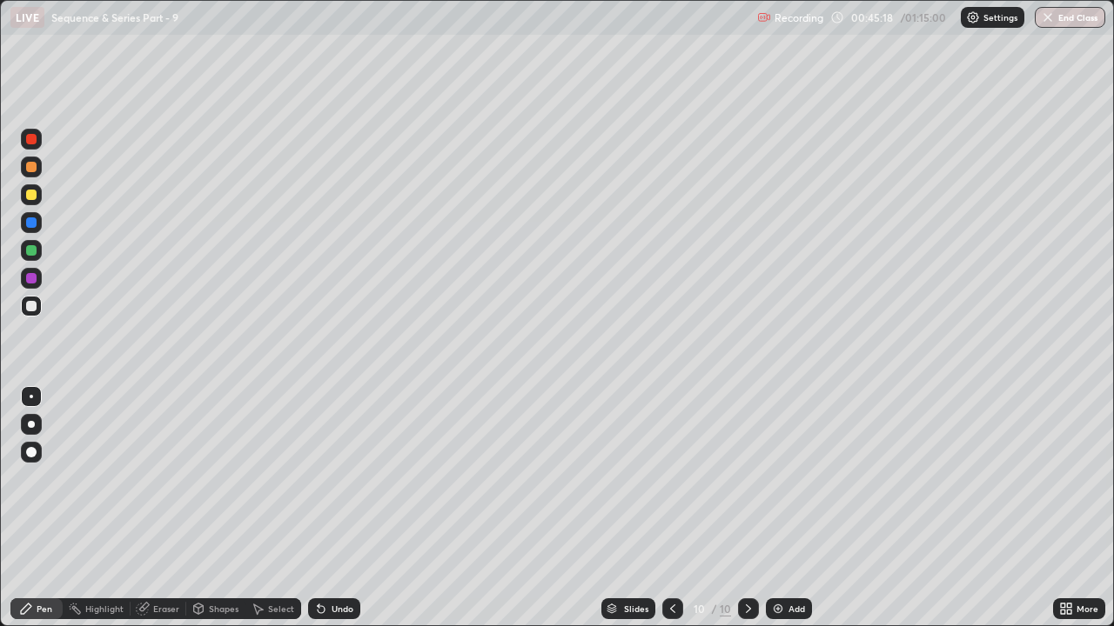
click at [36, 198] on div at bounding box center [31, 195] width 10 height 10
click at [671, 479] on icon at bounding box center [673, 609] width 14 height 14
click at [672, 479] on icon at bounding box center [673, 609] width 14 height 14
click at [739, 479] on div at bounding box center [748, 609] width 21 height 21
click at [747, 479] on icon at bounding box center [748, 609] width 14 height 14
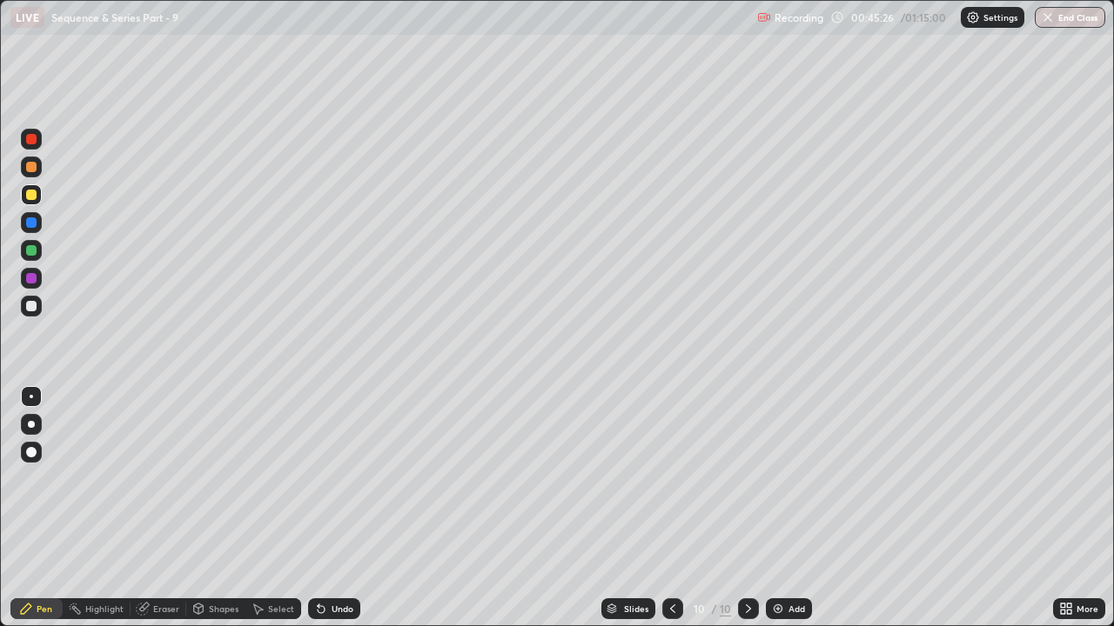
click at [34, 169] on div at bounding box center [31, 167] width 10 height 10
click at [31, 303] on div at bounding box center [31, 306] width 10 height 10
click at [172, 479] on div "Eraser" at bounding box center [159, 609] width 56 height 21
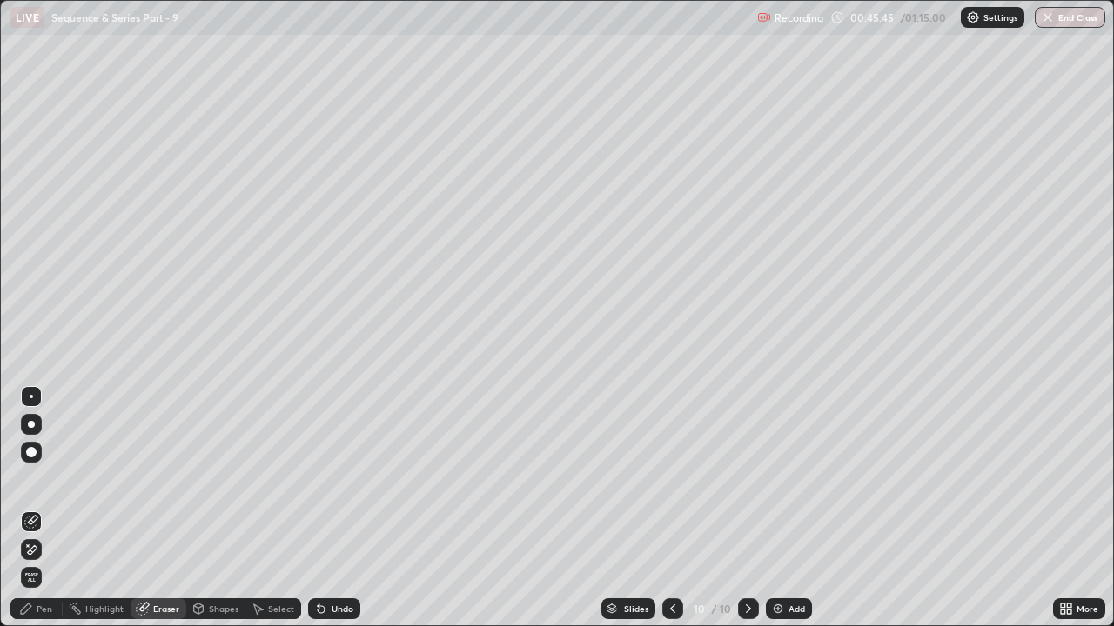
click at [36, 479] on icon at bounding box center [31, 522] width 14 height 14
click at [32, 479] on div "Pen" at bounding box center [36, 609] width 52 height 21
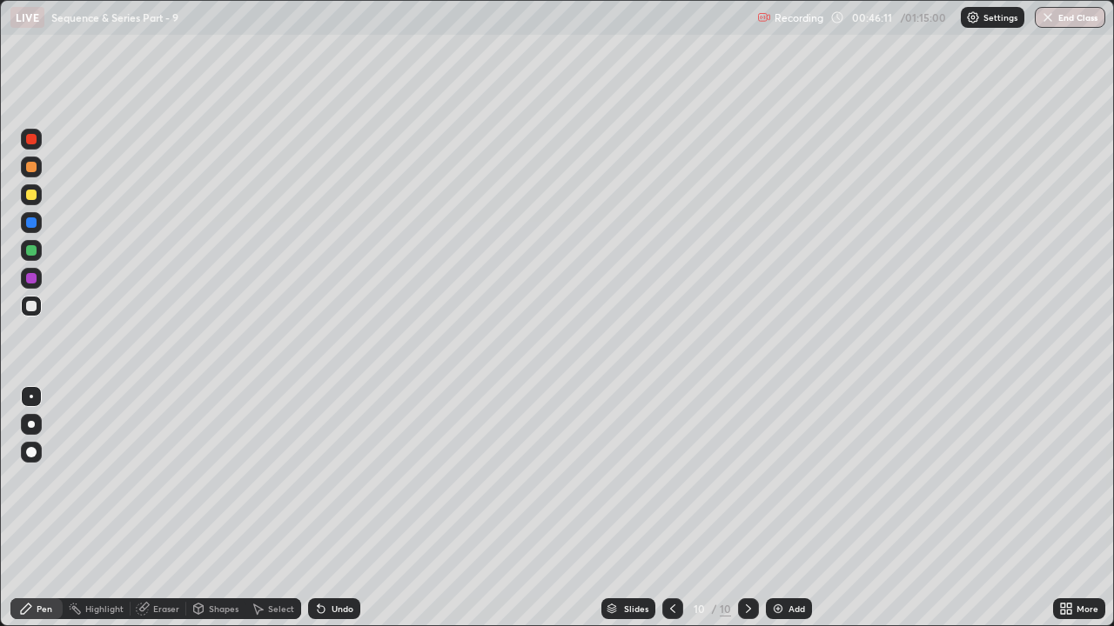
click at [34, 197] on div at bounding box center [31, 195] width 10 height 10
click at [28, 305] on div at bounding box center [31, 306] width 10 height 10
click at [318, 479] on icon at bounding box center [321, 609] width 7 height 7
click at [331, 479] on div "Undo" at bounding box center [342, 609] width 22 height 9
click at [331, 479] on div "Undo" at bounding box center [334, 609] width 52 height 21
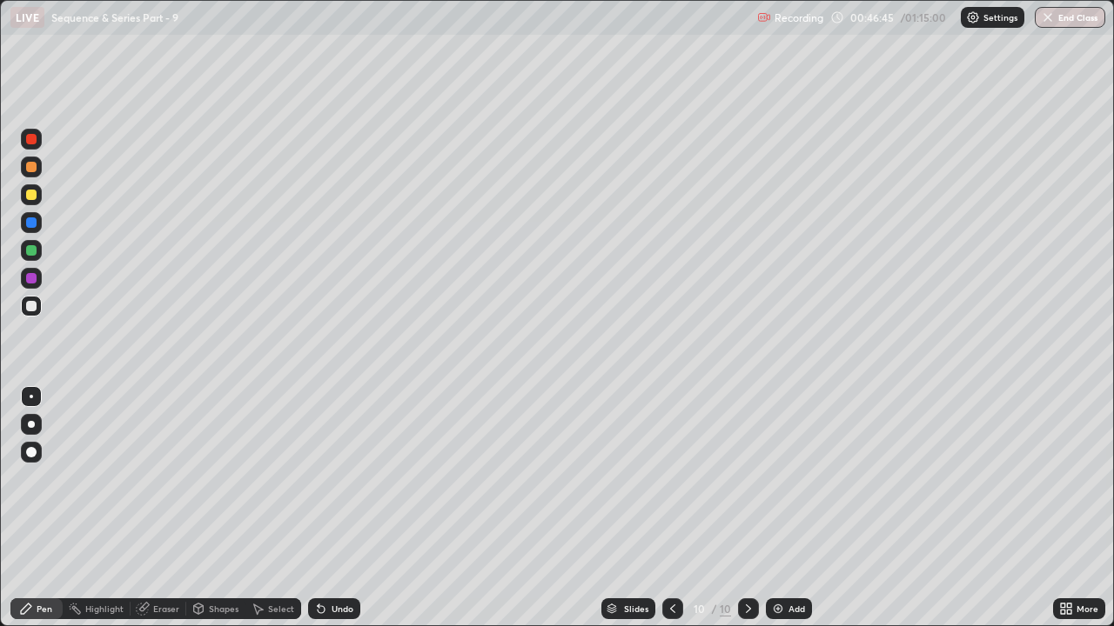
click at [37, 204] on div at bounding box center [31, 194] width 21 height 21
click at [30, 309] on div at bounding box center [31, 306] width 10 height 10
click at [35, 197] on div at bounding box center [31, 195] width 10 height 10
click at [33, 307] on div at bounding box center [31, 306] width 10 height 10
click at [32, 199] on div at bounding box center [31, 195] width 10 height 10
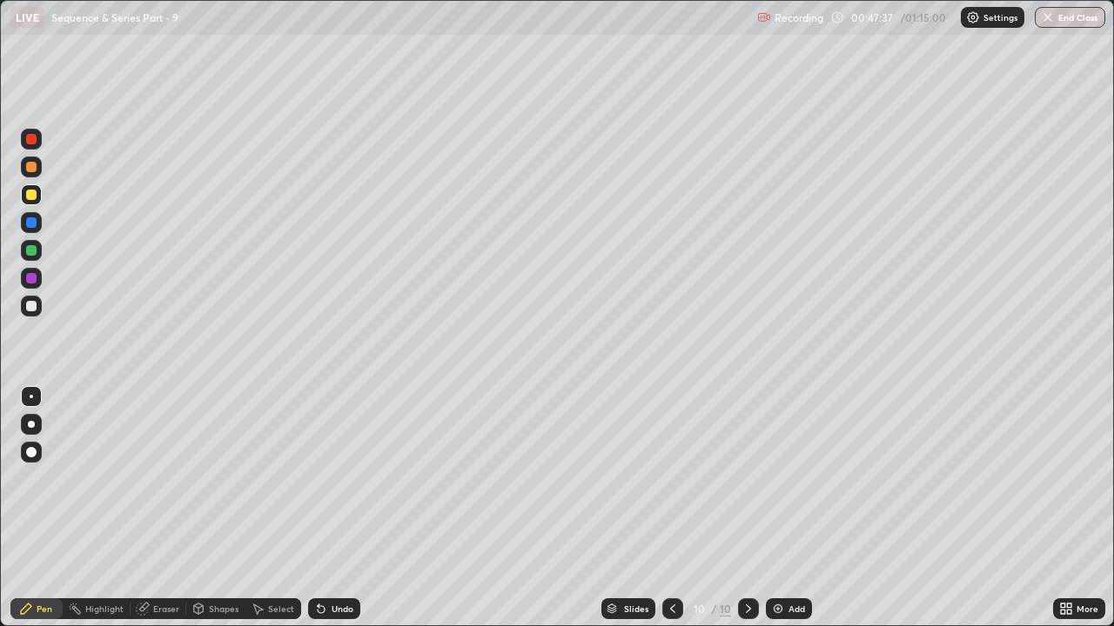
click at [34, 308] on div at bounding box center [31, 306] width 10 height 10
click at [34, 203] on div at bounding box center [31, 194] width 21 height 21
click at [31, 397] on div at bounding box center [31, 396] width 3 height 3
click at [168, 479] on div "Eraser" at bounding box center [166, 609] width 26 height 9
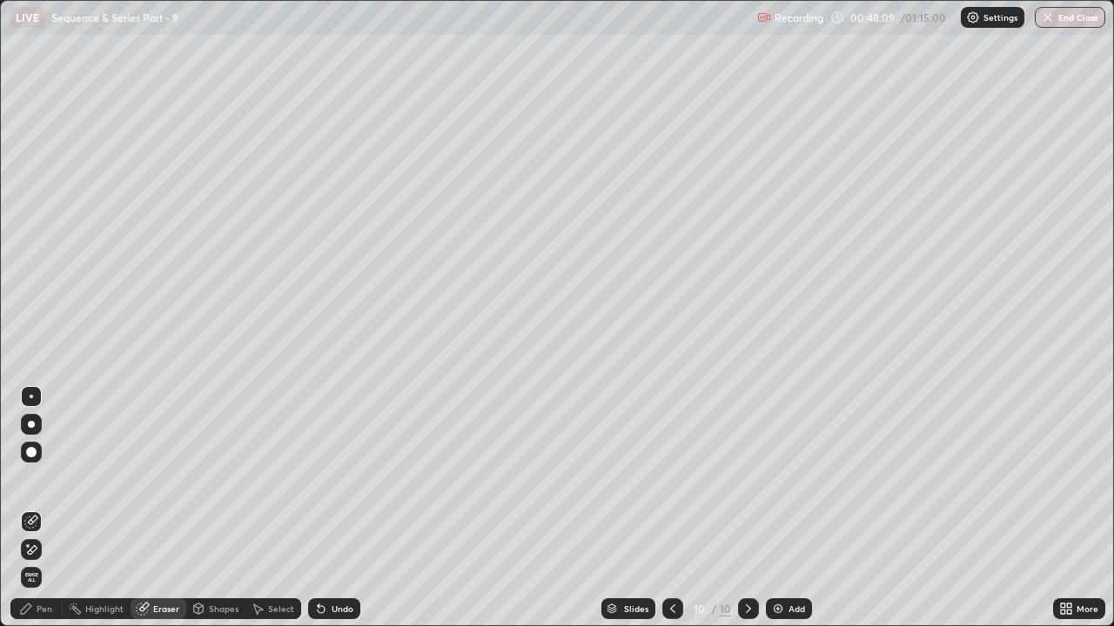
click at [33, 479] on div "Pen" at bounding box center [36, 609] width 52 height 21
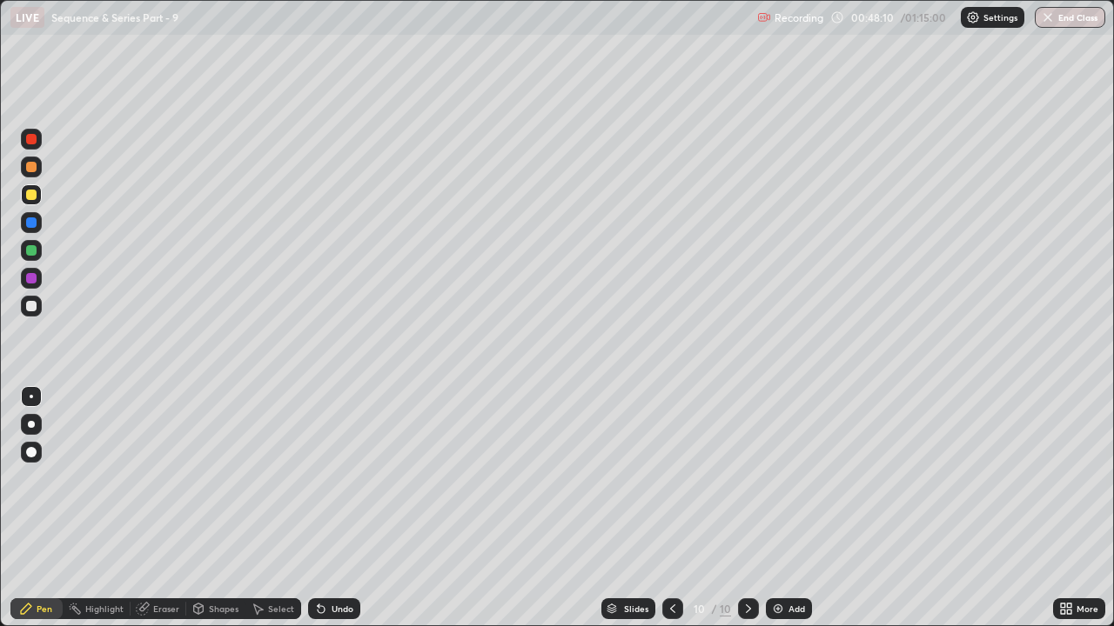
click at [31, 171] on div at bounding box center [31, 167] width 10 height 10
click at [31, 397] on div at bounding box center [31, 396] width 3 height 3
click at [325, 479] on div "Undo" at bounding box center [334, 609] width 52 height 21
click at [323, 479] on icon at bounding box center [321, 609] width 14 height 14
click at [32, 304] on div at bounding box center [31, 306] width 10 height 10
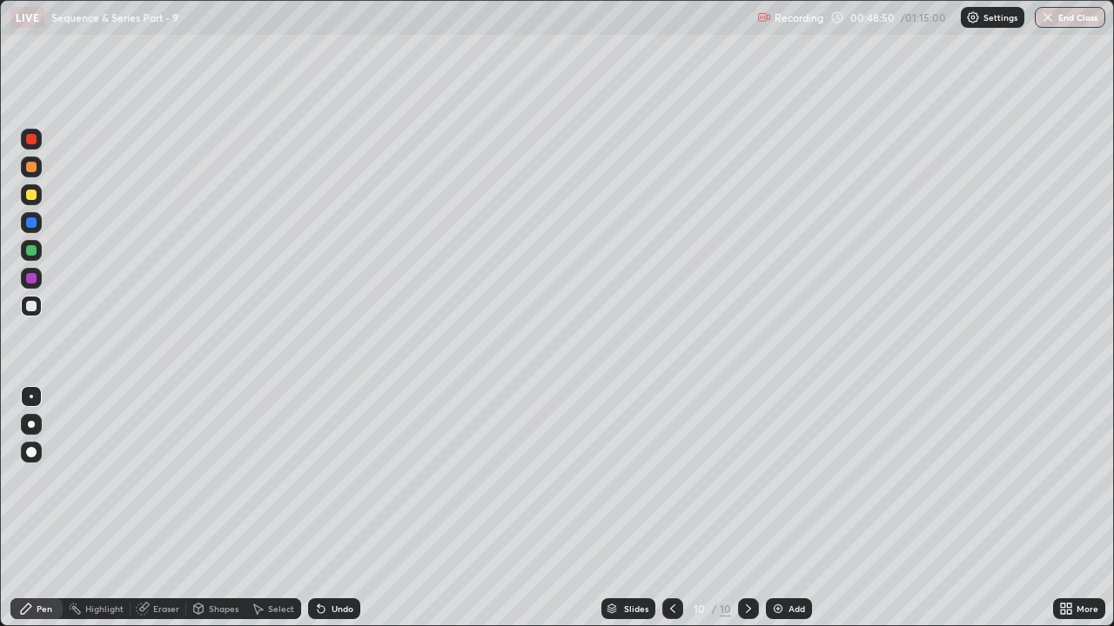
click at [155, 479] on div "Eraser" at bounding box center [159, 609] width 56 height 21
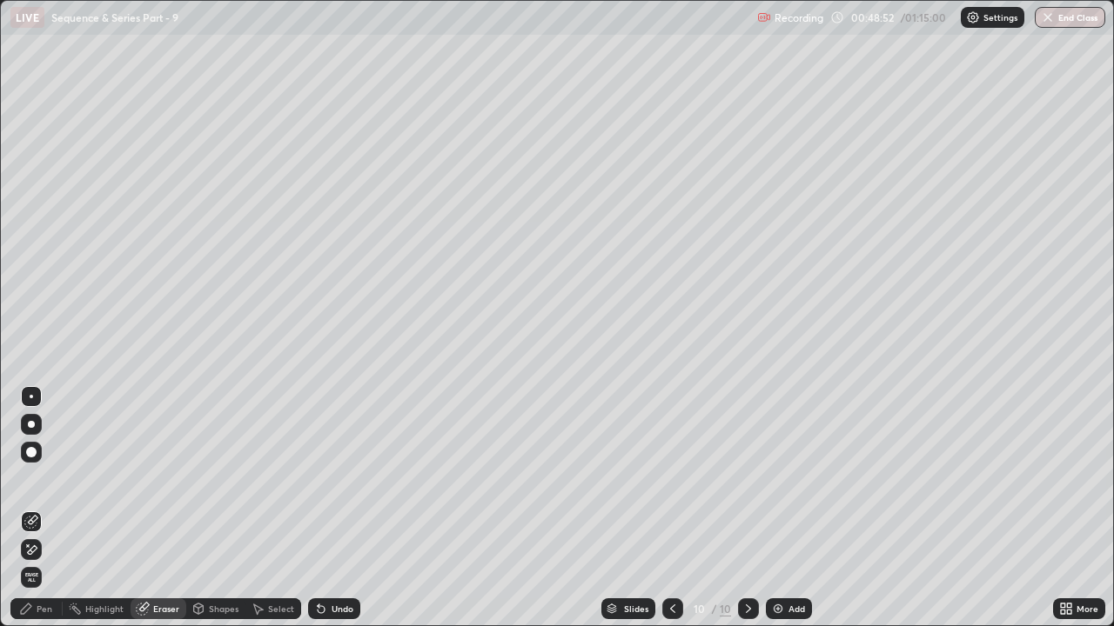
click at [35, 479] on div "Pen" at bounding box center [36, 609] width 52 height 21
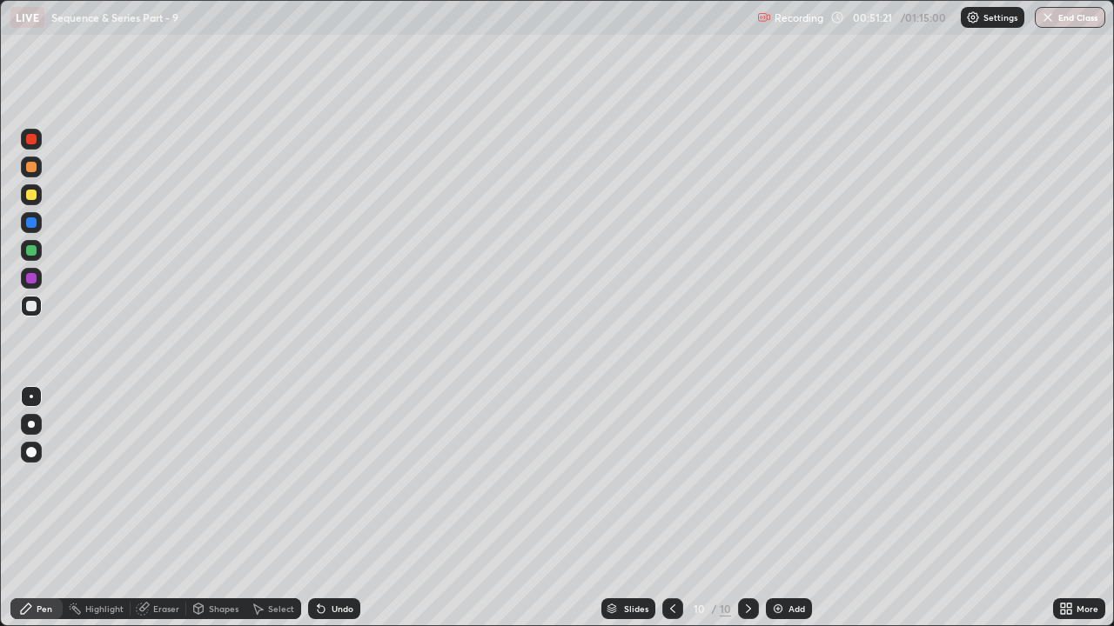
click at [787, 479] on div "Add" at bounding box center [789, 609] width 46 height 21
click at [34, 170] on div at bounding box center [31, 167] width 10 height 10
click at [36, 304] on div at bounding box center [31, 306] width 10 height 10
click at [29, 305] on div at bounding box center [31, 306] width 10 height 10
click at [32, 167] on div at bounding box center [31, 167] width 10 height 10
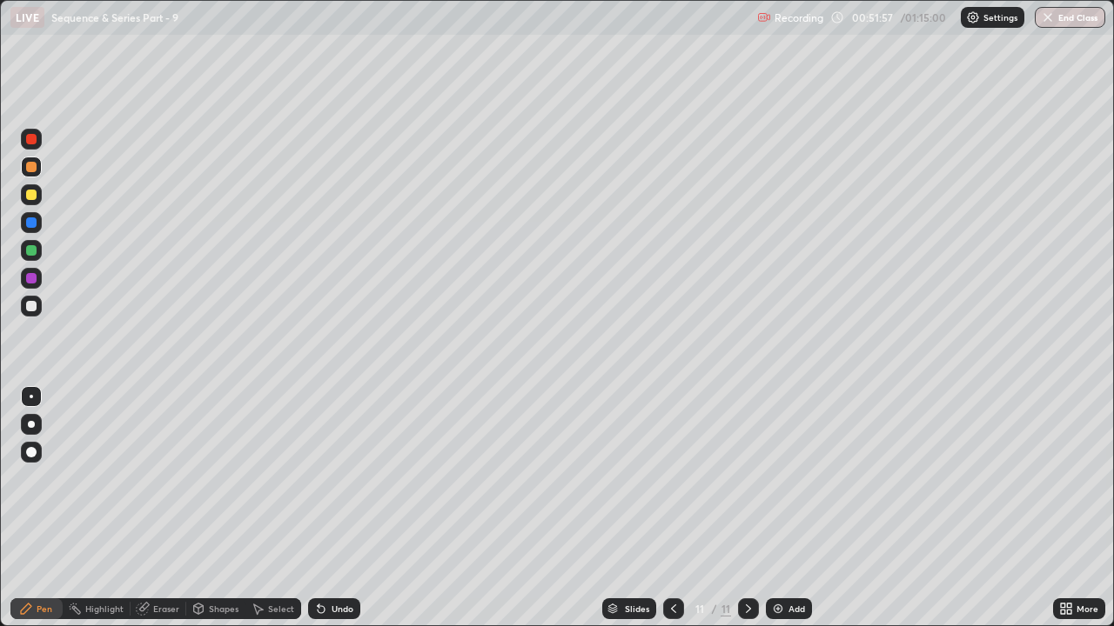
click at [29, 311] on div at bounding box center [31, 306] width 10 height 10
click at [322, 479] on icon at bounding box center [321, 609] width 14 height 14
click at [352, 479] on div "Undo" at bounding box center [334, 609] width 52 height 21
click at [353, 479] on div "Undo" at bounding box center [334, 609] width 52 height 21
click at [39, 201] on div at bounding box center [31, 194] width 21 height 21
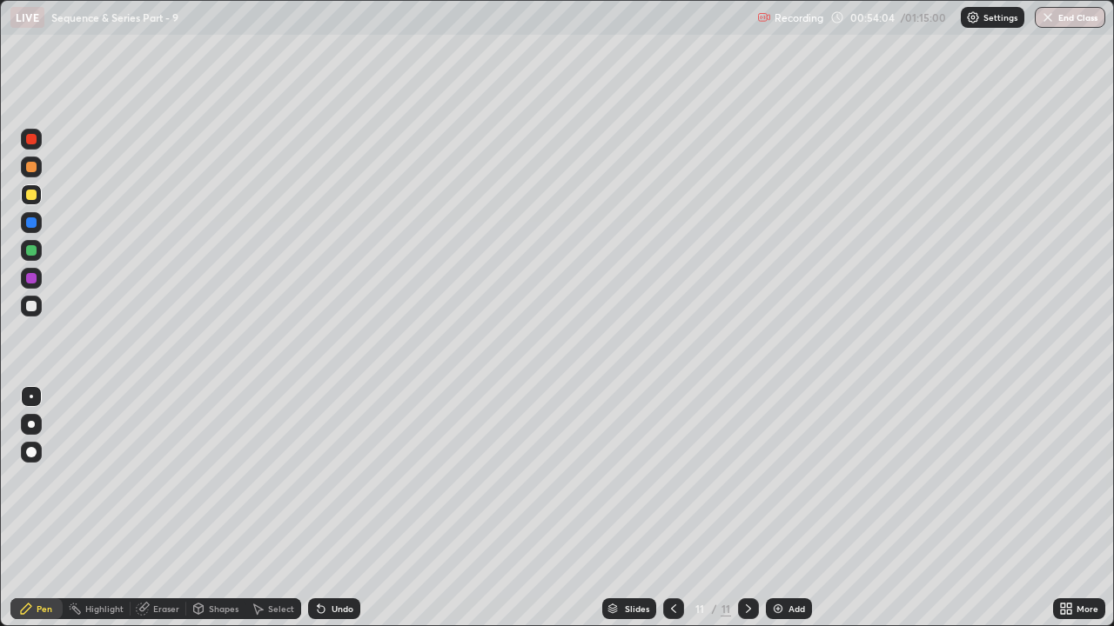
click at [28, 198] on div at bounding box center [31, 195] width 10 height 10
click at [34, 166] on div at bounding box center [31, 167] width 10 height 10
click at [34, 142] on div at bounding box center [31, 139] width 10 height 10
click at [31, 196] on div at bounding box center [31, 195] width 10 height 10
click at [33, 254] on div at bounding box center [31, 250] width 10 height 10
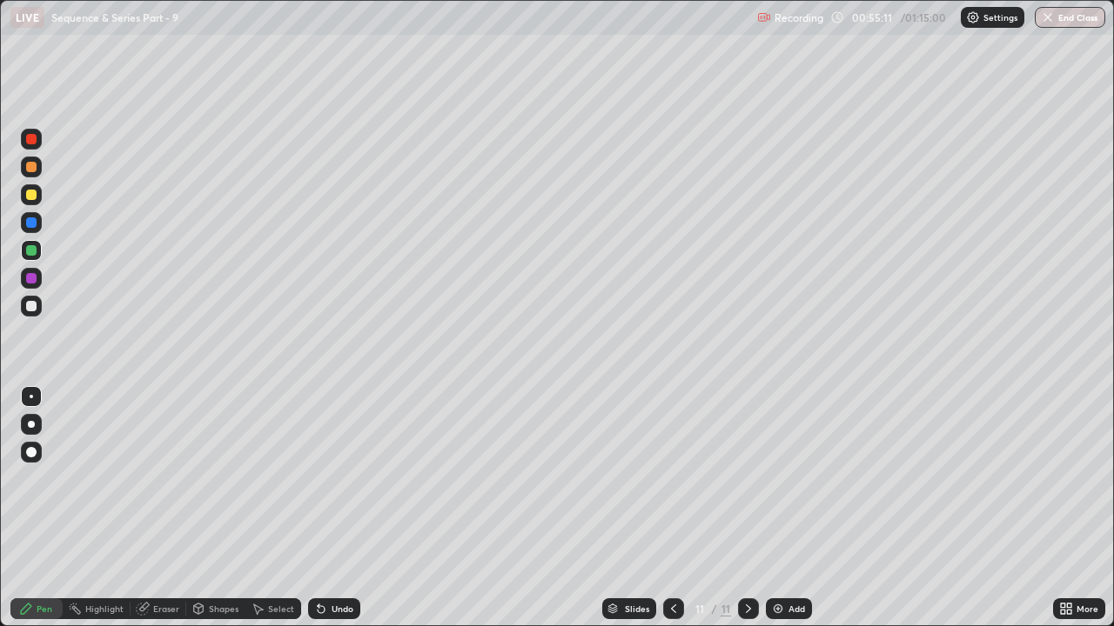
click at [31, 171] on div at bounding box center [31, 167] width 10 height 10
click at [36, 304] on div at bounding box center [31, 306] width 10 height 10
click at [35, 309] on div at bounding box center [31, 306] width 10 height 10
click at [153, 479] on div "Eraser" at bounding box center [166, 609] width 26 height 9
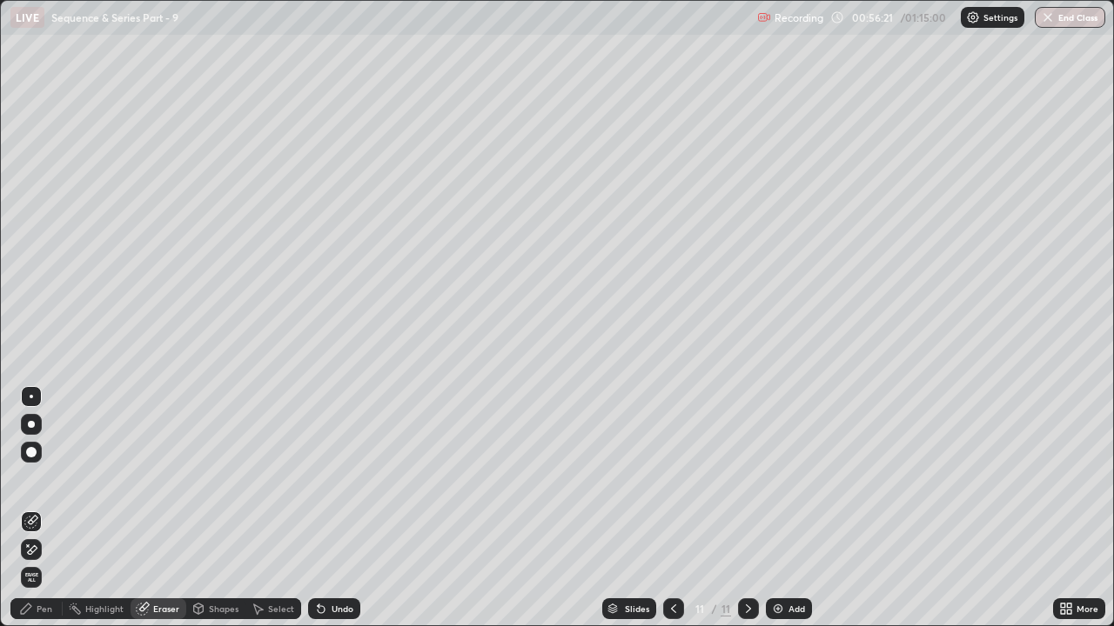
click at [29, 479] on icon at bounding box center [31, 550] width 14 height 15
click at [32, 479] on icon at bounding box center [26, 609] width 14 height 14
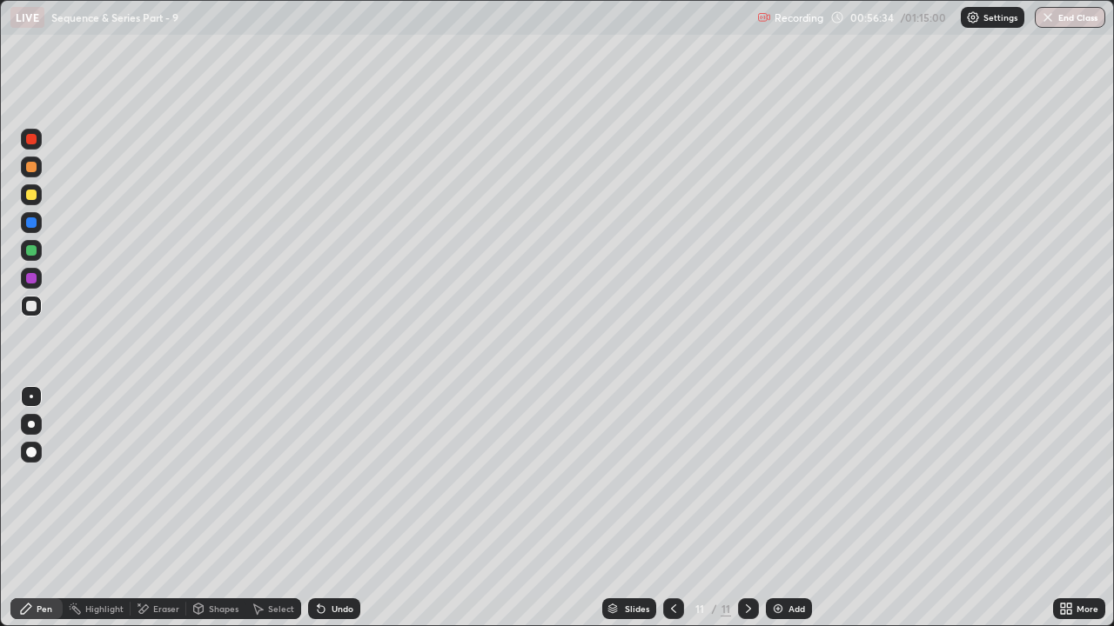
click at [331, 479] on div "Undo" at bounding box center [334, 609] width 52 height 21
click at [211, 479] on div "Shapes" at bounding box center [224, 609] width 30 height 9
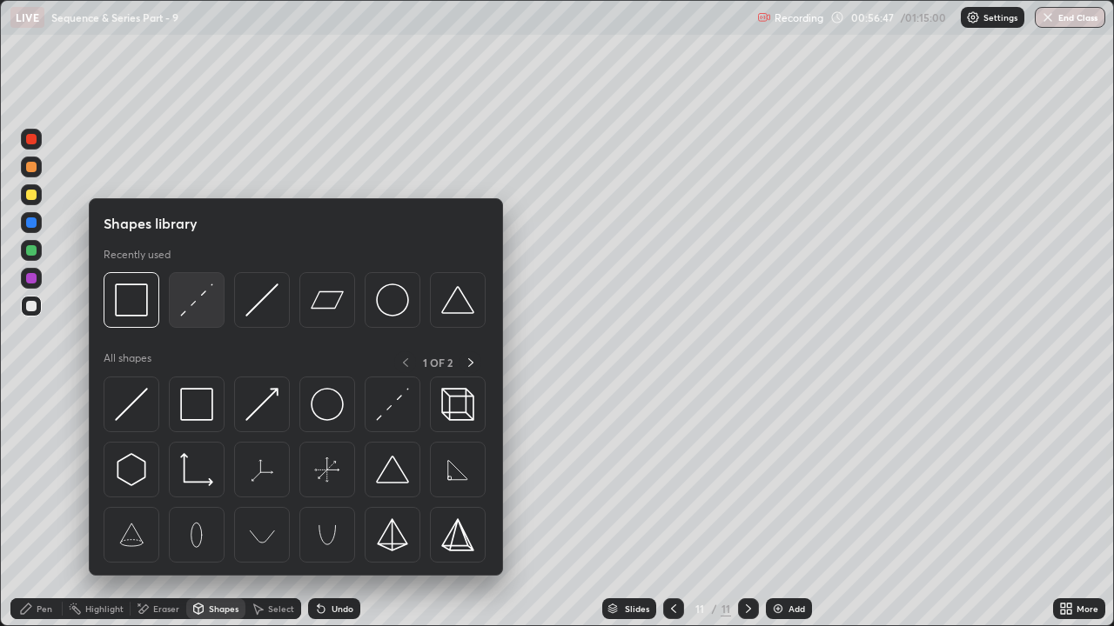
click at [183, 309] on img at bounding box center [196, 300] width 33 height 33
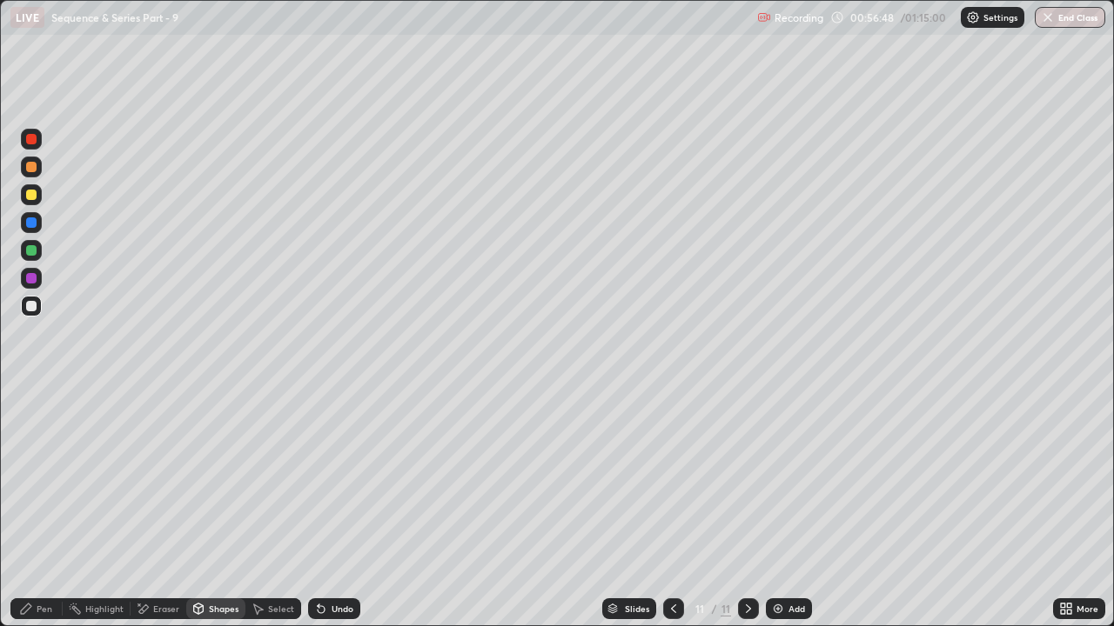
click at [36, 276] on div at bounding box center [31, 278] width 10 height 10
click at [50, 479] on div "Pen" at bounding box center [45, 609] width 16 height 9
click at [37, 299] on div at bounding box center [31, 306] width 21 height 21
click at [30, 169] on div at bounding box center [31, 167] width 10 height 10
click at [28, 307] on div at bounding box center [31, 306] width 10 height 10
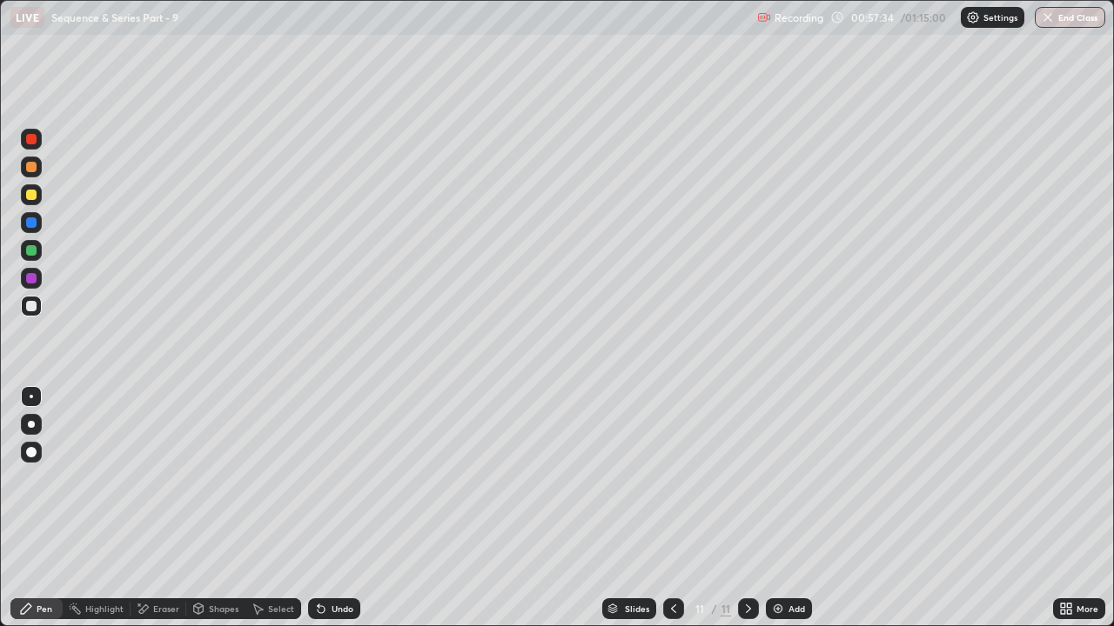
click at [32, 250] on div at bounding box center [31, 250] width 10 height 10
click at [212, 479] on div "Shapes" at bounding box center [215, 609] width 59 height 21
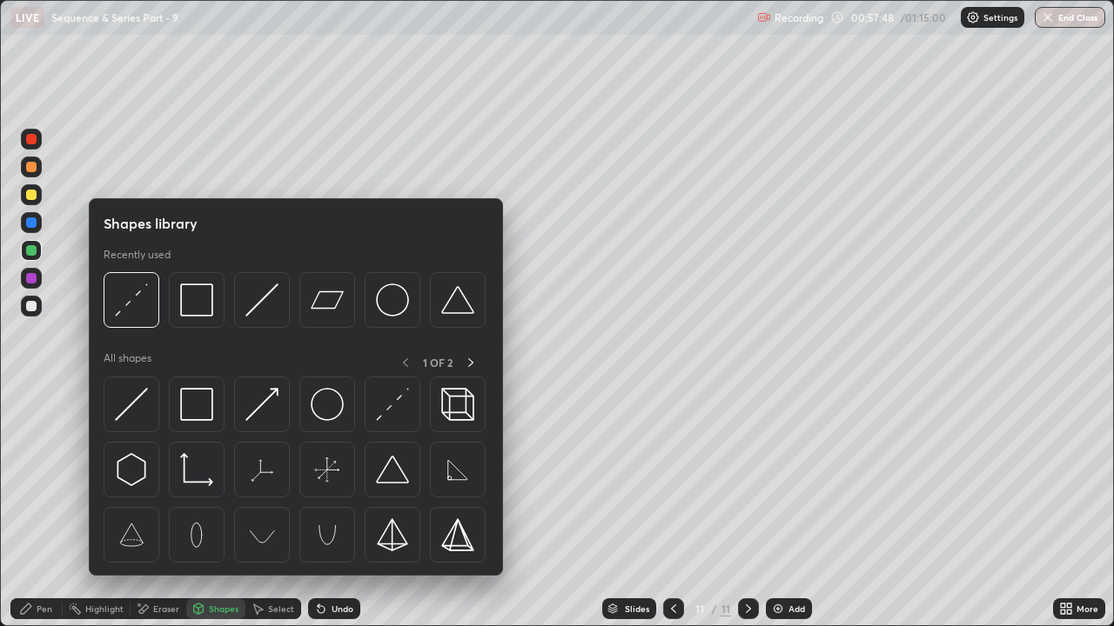
click at [158, 479] on div "Eraser" at bounding box center [166, 609] width 26 height 9
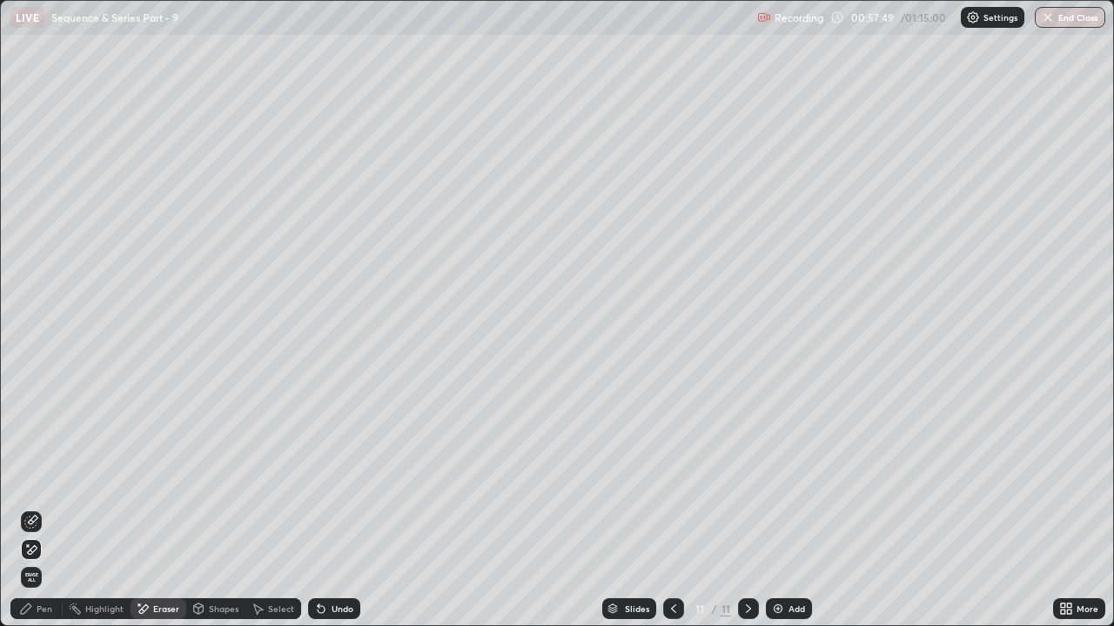
click at [27, 479] on icon at bounding box center [28, 546] width 2 height 2
click at [37, 479] on div "Pen" at bounding box center [45, 609] width 16 height 9
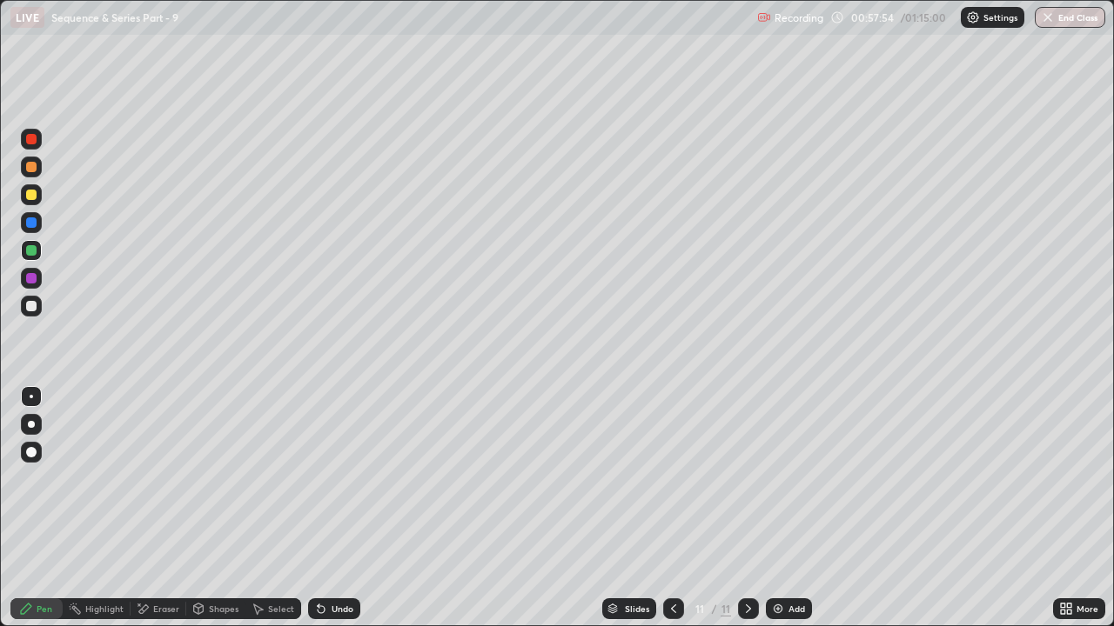
click at [36, 311] on div at bounding box center [31, 306] width 21 height 21
click at [1068, 20] on button "End Class" at bounding box center [1070, 17] width 70 height 21
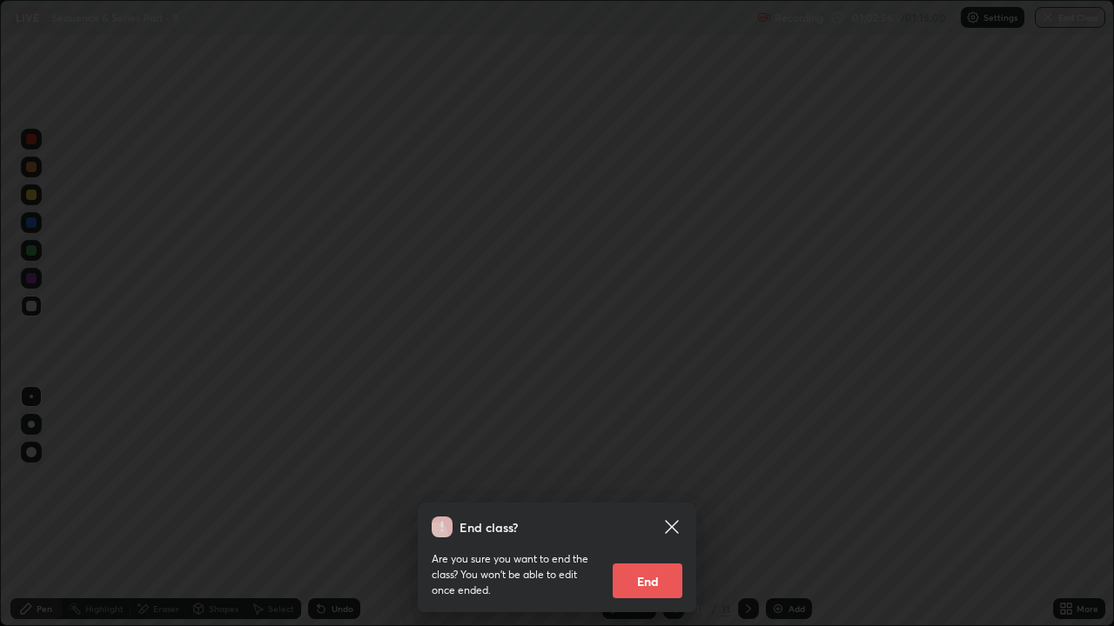
click at [653, 479] on button "End" at bounding box center [648, 581] width 70 height 35
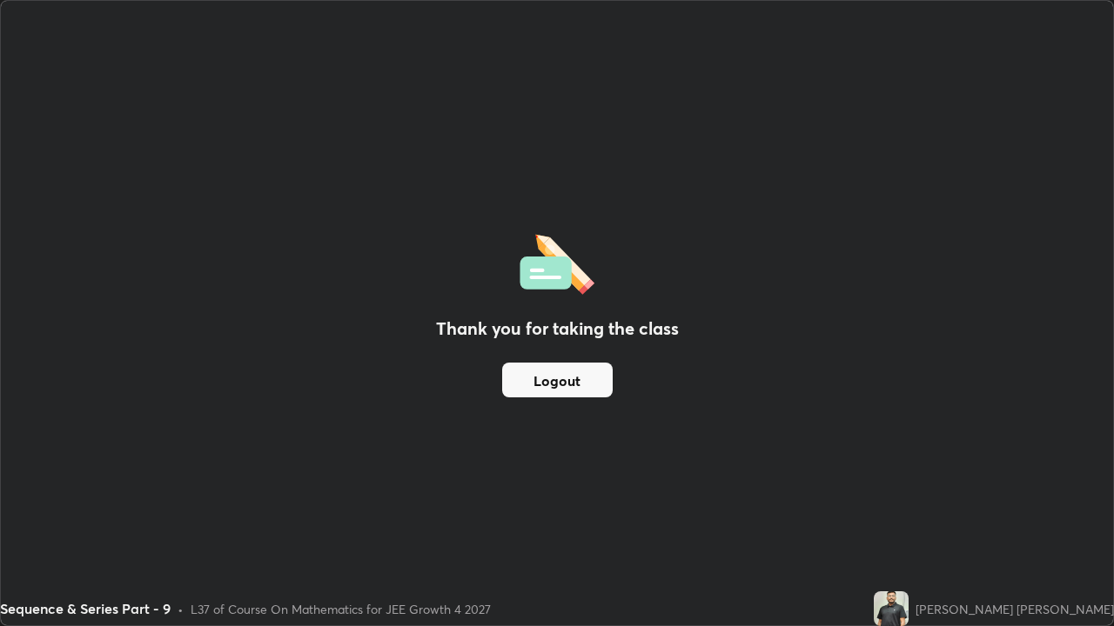
click at [546, 383] on button "Logout" at bounding box center [557, 380] width 110 height 35
click at [553, 387] on button "Logout" at bounding box center [557, 380] width 110 height 35
click at [555, 379] on button "Logout" at bounding box center [557, 380] width 110 height 35
